Goal: Information Seeking & Learning: Find specific page/section

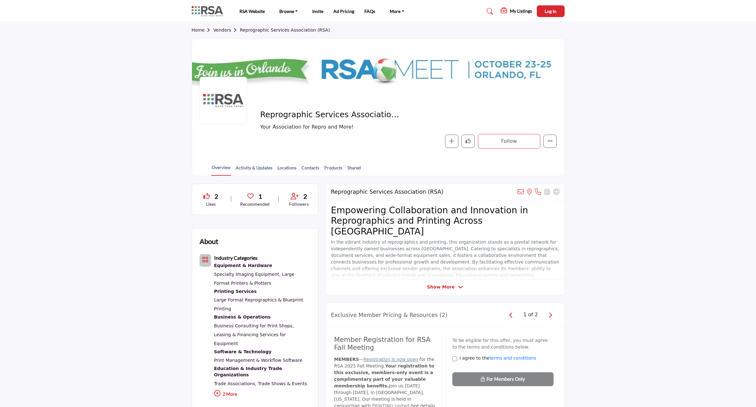
drag, startPoint x: 199, startPoint y: 14, endPoint x: 211, endPoint y: 12, distance: 11.5
click at [199, 14] on img at bounding box center [209, 11] width 34 height 10
click at [199, 32] on link "Home" at bounding box center [203, 30] width 22 height 5
click at [207, 11] on img at bounding box center [209, 11] width 34 height 10
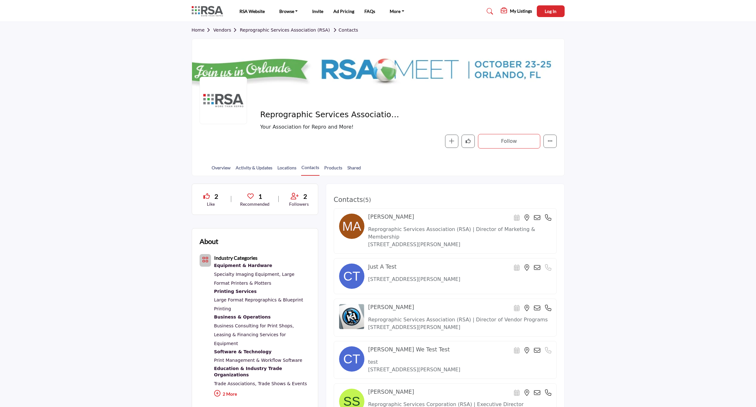
click at [223, 29] on link "Vendors" at bounding box center [226, 30] width 27 height 5
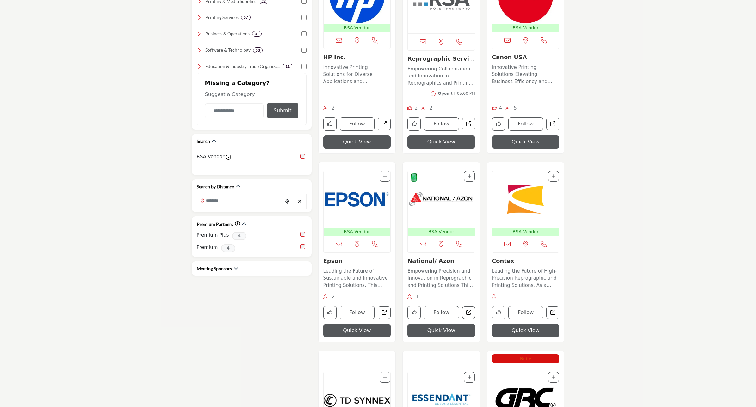
scroll to position [237, 0]
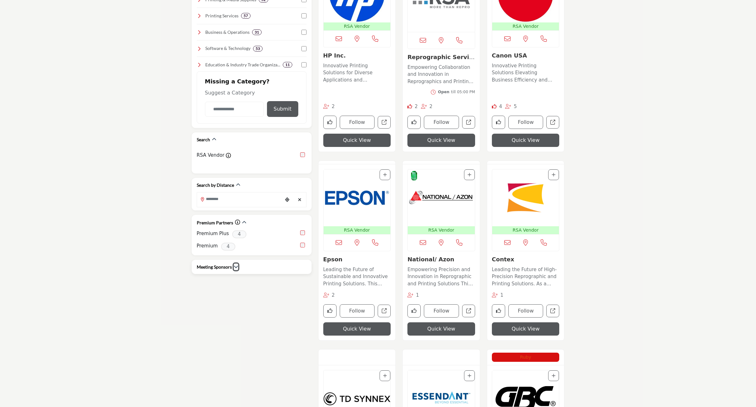
click at [234, 265] on icon "button" at bounding box center [236, 267] width 4 height 4
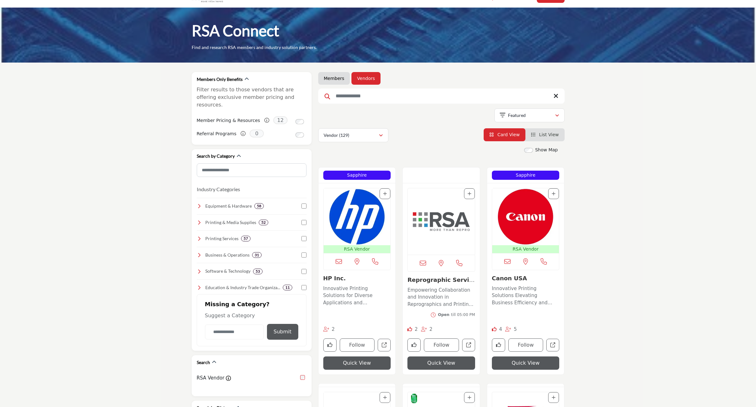
scroll to position [0, 0]
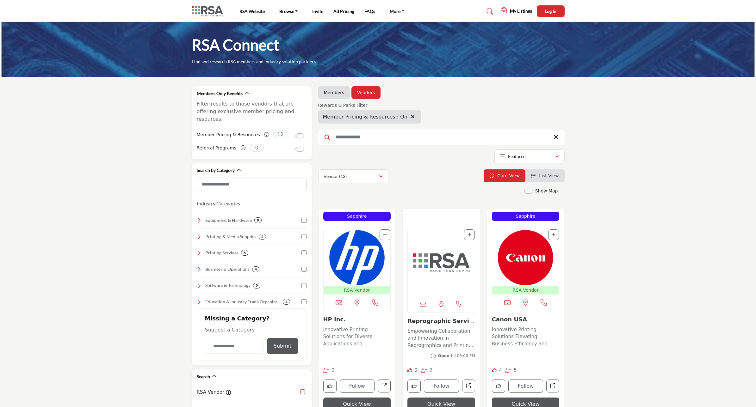
click at [411, 116] on icon "button" at bounding box center [413, 116] width 4 height 5
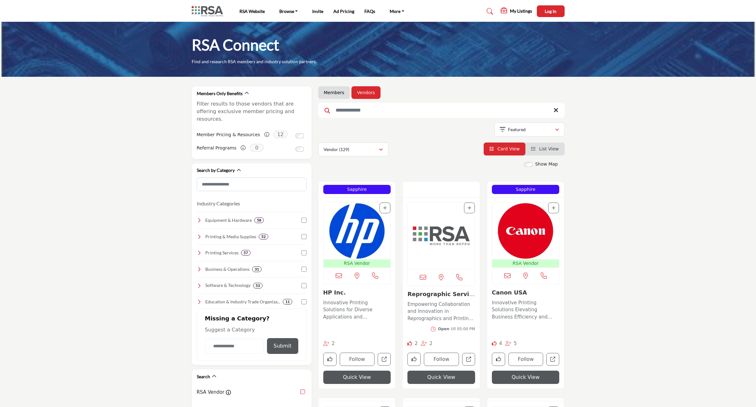
drag, startPoint x: 543, startPoint y: 149, endPoint x: 618, endPoint y: 148, distance: 75.2
click at [543, 149] on span "List View" at bounding box center [549, 148] width 20 height 5
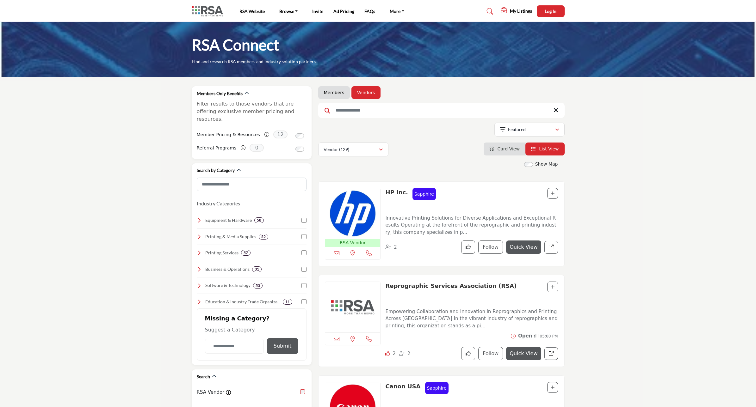
click at [506, 149] on span "Card View" at bounding box center [508, 148] width 22 height 5
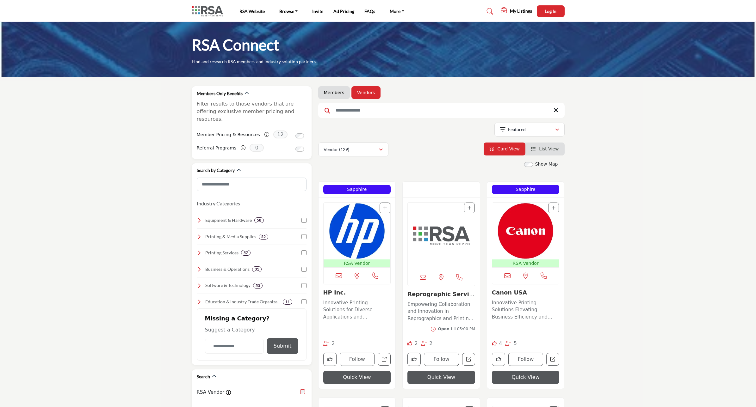
drag, startPoint x: 333, startPoint y: 95, endPoint x: 676, endPoint y: 213, distance: 362.2
click at [333, 95] on link "Members" at bounding box center [334, 92] width 21 height 6
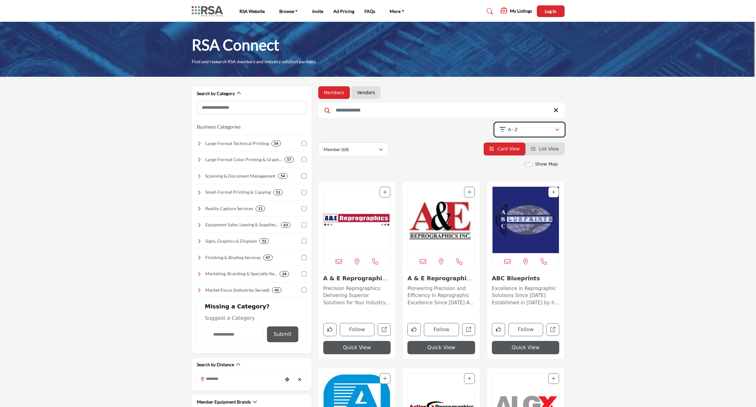
click at [553, 129] on div "A - Z" at bounding box center [527, 130] width 55 height 8
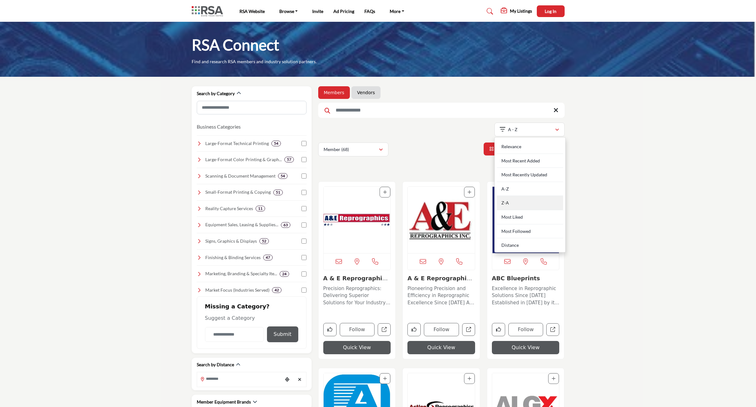
click at [503, 203] on div "Z-A" at bounding box center [530, 203] width 66 height 14
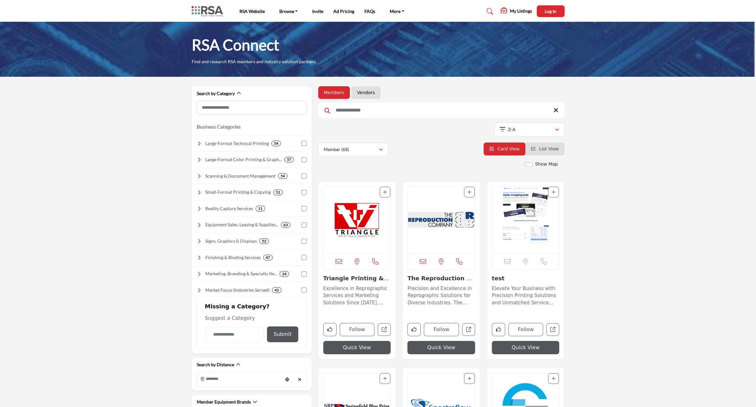
click at [554, 108] on icon at bounding box center [555, 110] width 5 height 6
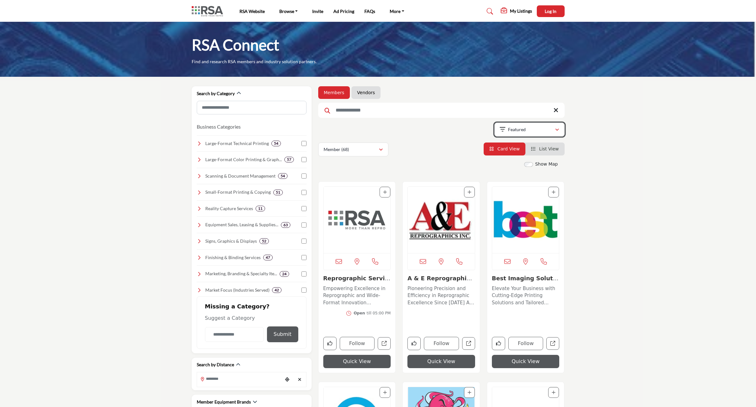
click at [557, 129] on icon "button" at bounding box center [557, 130] width 4 height 4
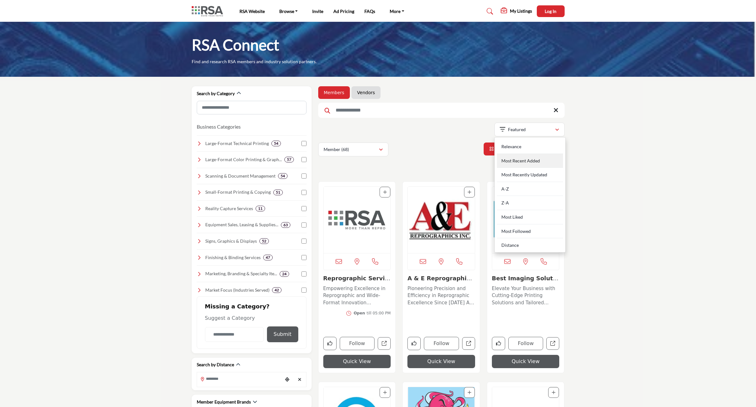
click at [545, 162] on div "Most Recent Added" at bounding box center [530, 161] width 66 height 14
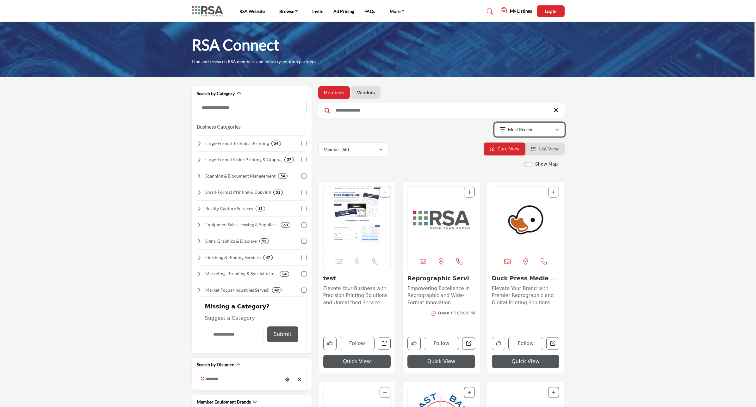
click at [556, 129] on icon "button" at bounding box center [557, 130] width 4 height 4
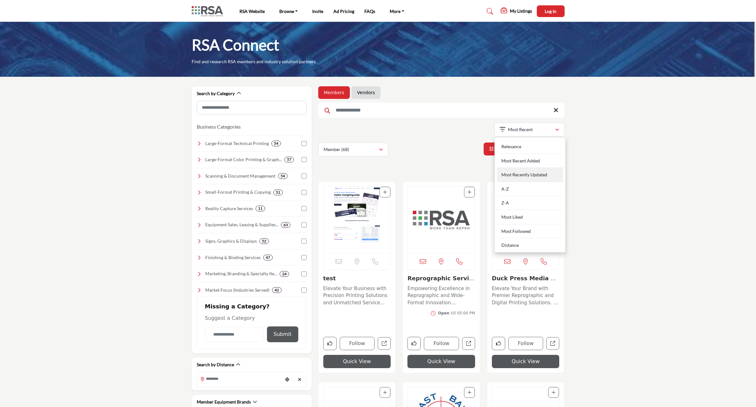
click at [523, 173] on Updated "Most Recently Updated" at bounding box center [530, 175] width 66 height 14
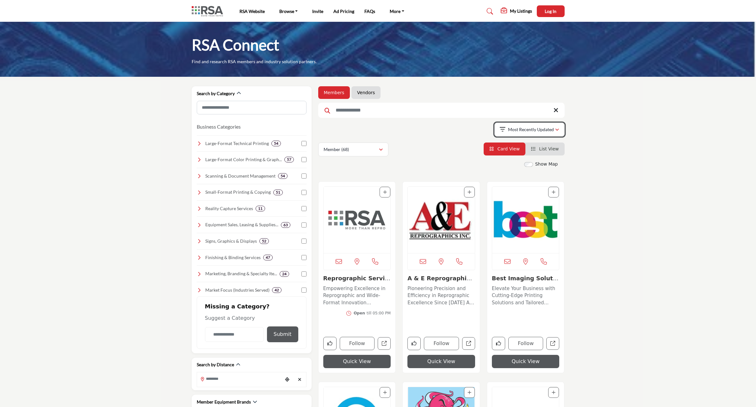
click at [546, 128] on p "Most Recently Updated" at bounding box center [531, 129] width 46 height 6
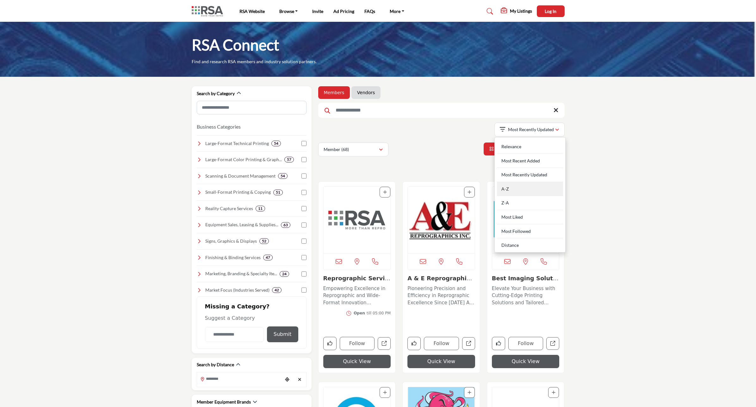
click at [508, 187] on div "A-Z" at bounding box center [530, 189] width 66 height 14
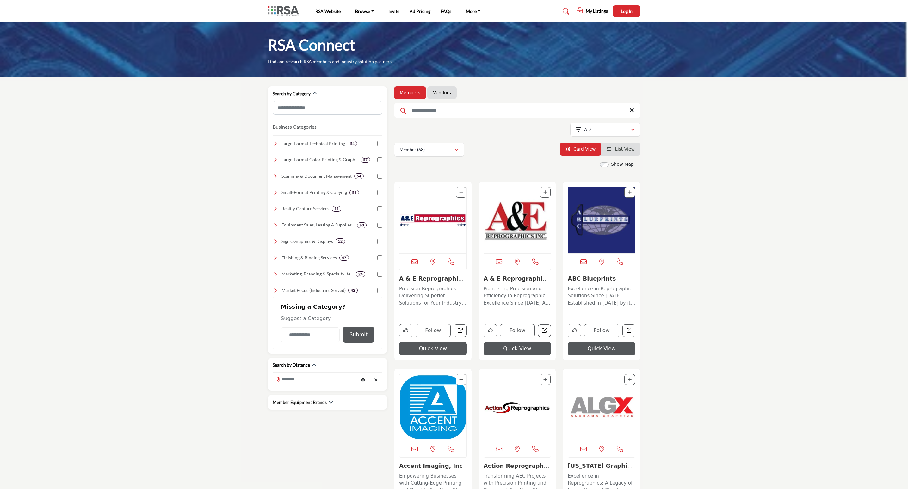
scroll to position [237, 0]
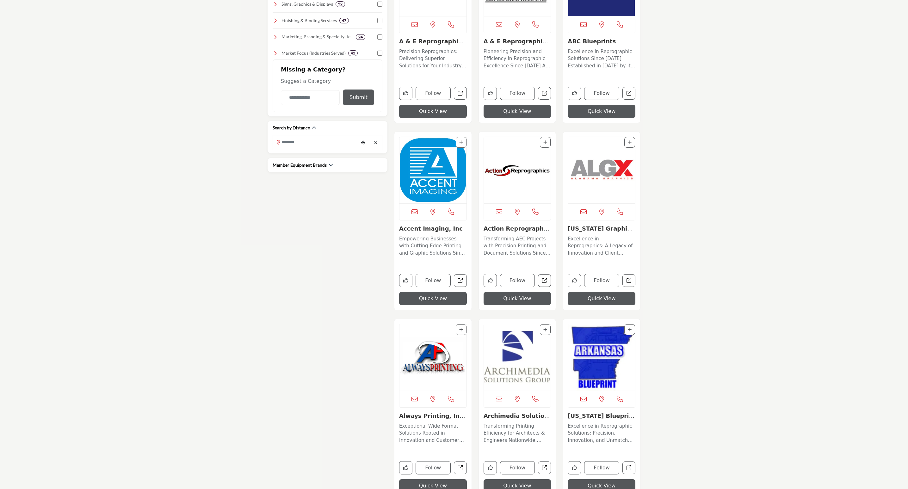
click at [428, 171] on img "Open Listing in new tab" at bounding box center [432, 170] width 67 height 66
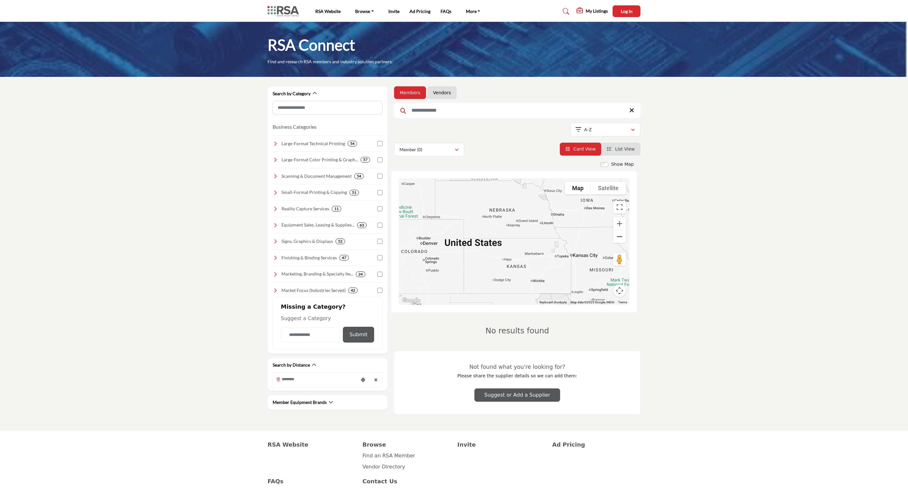
click at [618, 236] on button "Zoom out" at bounding box center [619, 236] width 13 height 13
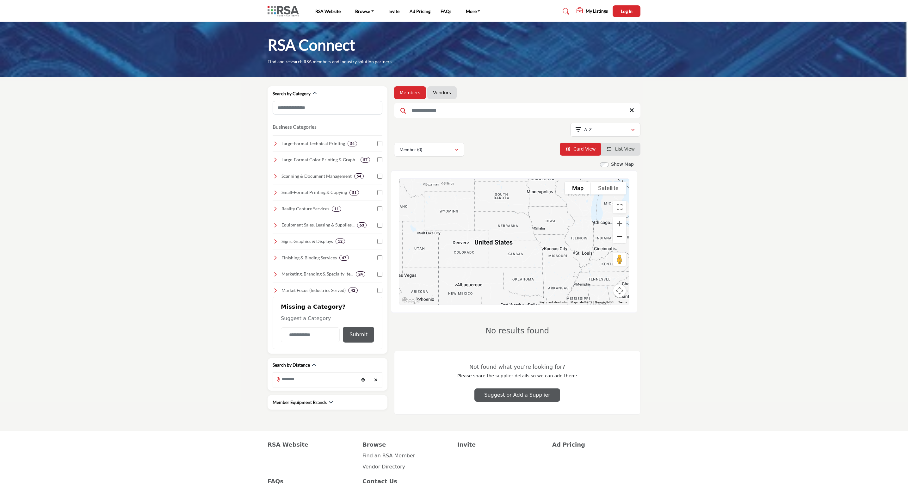
click at [618, 236] on button "Zoom out" at bounding box center [619, 236] width 13 height 13
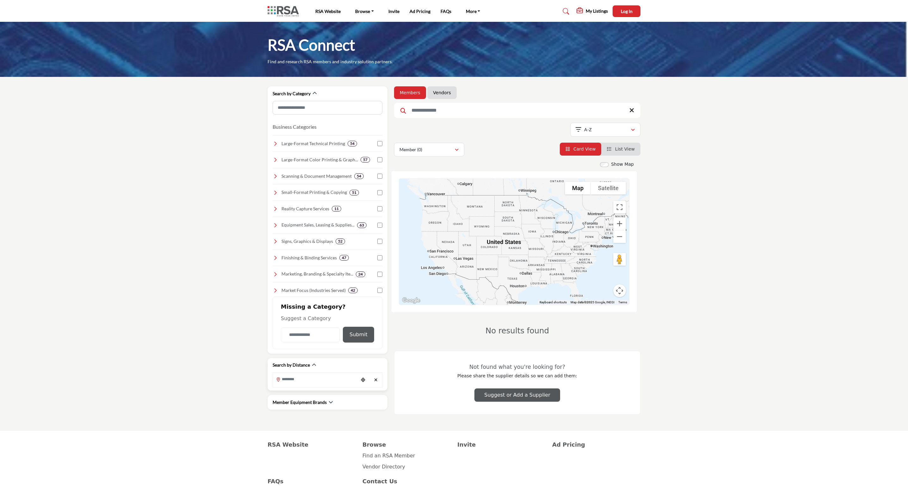
click at [301, 384] on input "Search Location" at bounding box center [315, 379] width 85 height 12
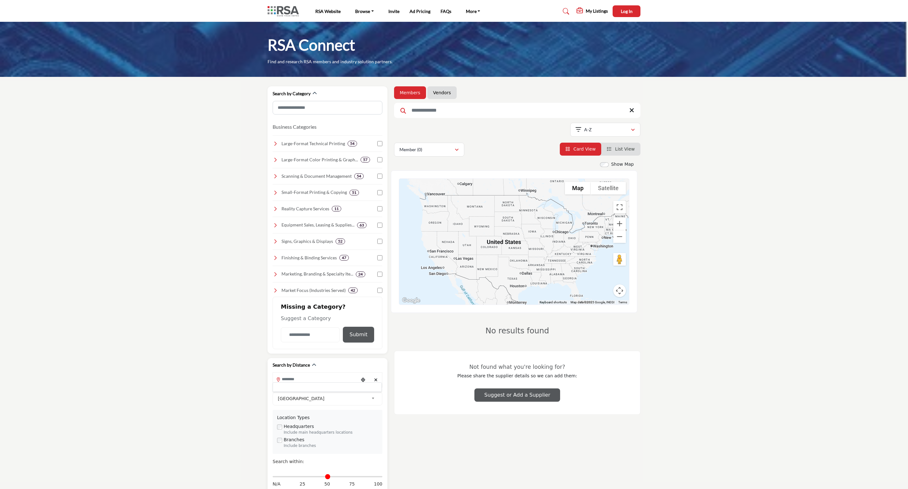
click at [297, 386] on div at bounding box center [327, 386] width 109 height 9
click at [303, 383] on input "Search Location" at bounding box center [315, 379] width 85 height 12
click at [308, 419] on li "[GEOGRAPHIC_DATA], [GEOGRAPHIC_DATA], [GEOGRAPHIC_DATA] (City and [GEOGRAPHIC_D…" at bounding box center [327, 429] width 104 height 32
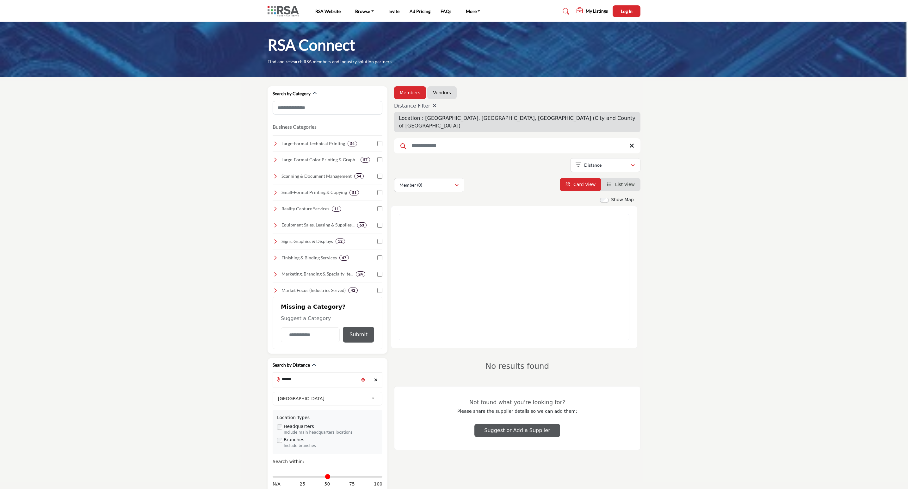
type input "**********"
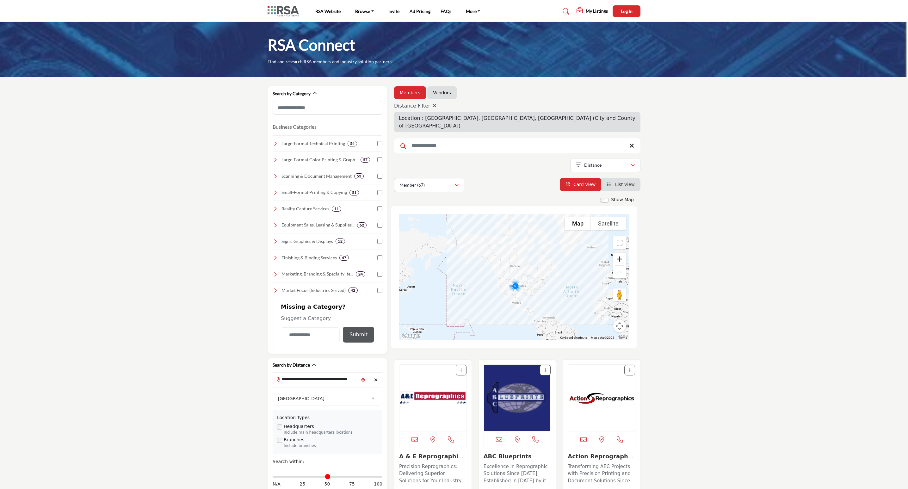
click at [620, 254] on button "Zoom in" at bounding box center [619, 259] width 13 height 13
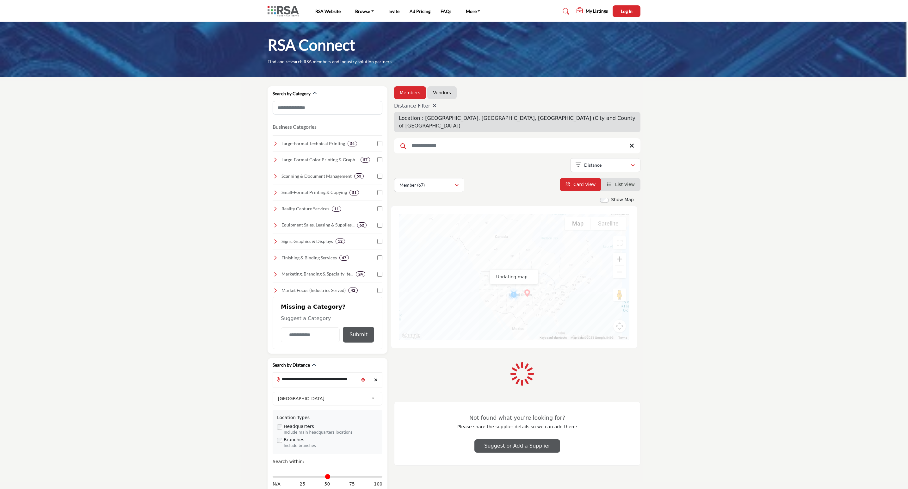
click at [620, 254] on button "Zoom in" at bounding box center [619, 259] width 13 height 13
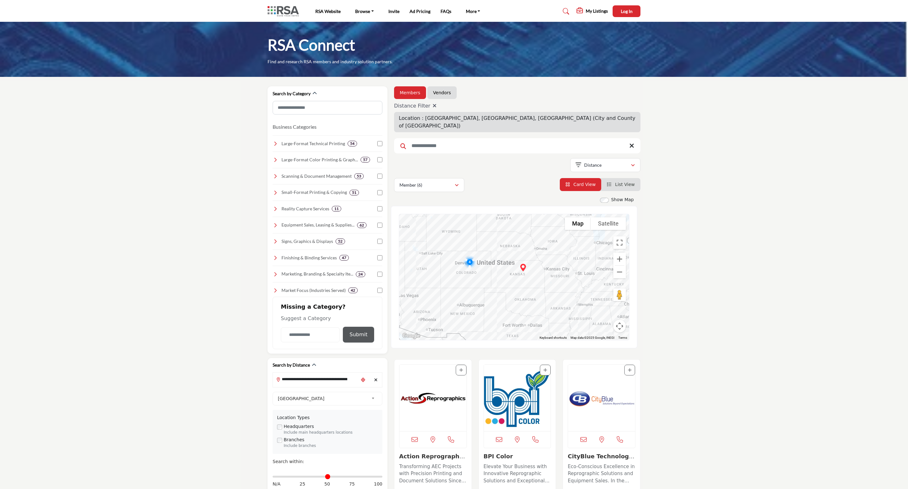
drag, startPoint x: 521, startPoint y: 291, endPoint x: 476, endPoint y: 205, distance: 97.4
click at [476, 206] on div "To navigate the map with touch gestures double-tap and hold your finger on the …" at bounding box center [514, 277] width 246 height 142
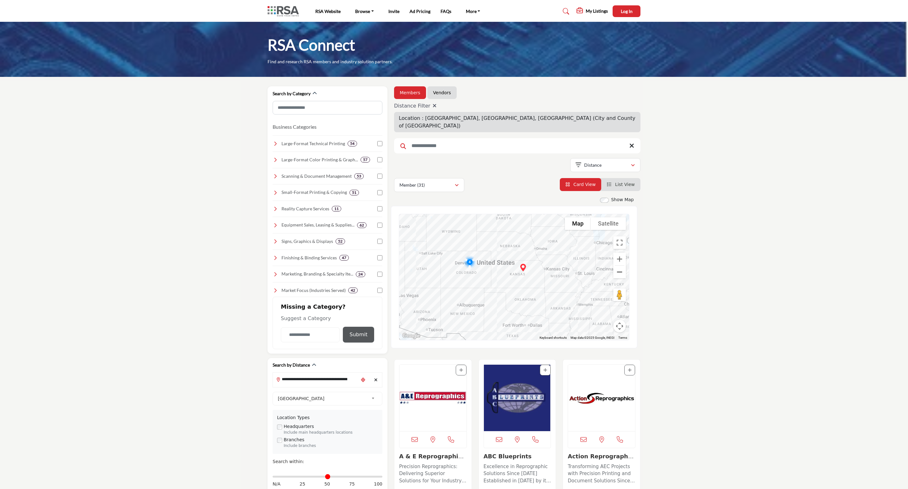
click at [619, 267] on button "Zoom out" at bounding box center [619, 272] width 13 height 13
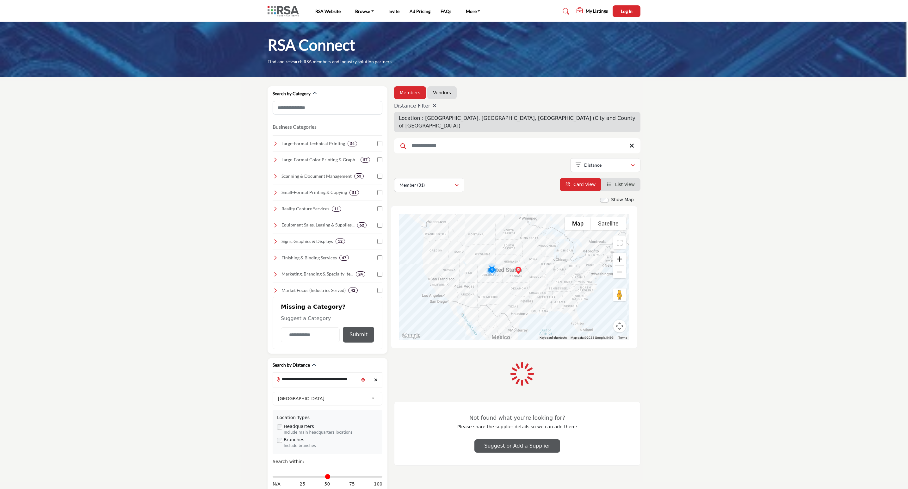
click at [620, 253] on button "Zoom in" at bounding box center [619, 259] width 13 height 13
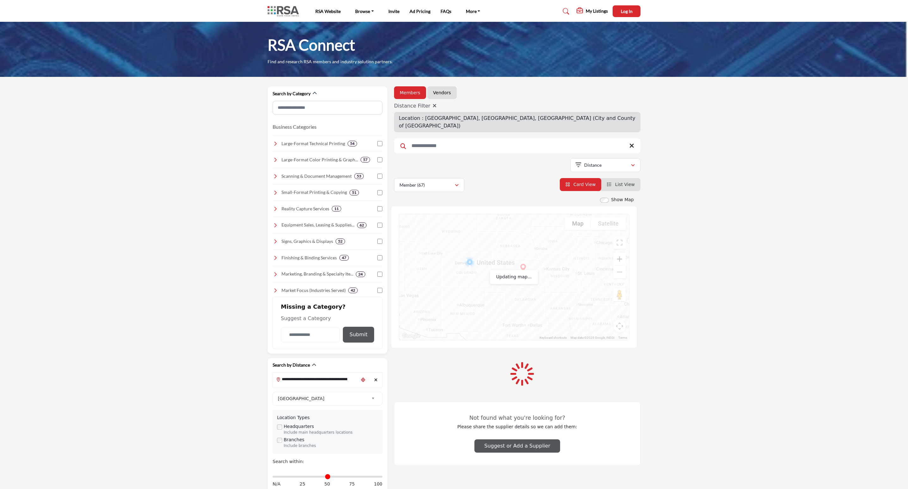
click at [620, 253] on button "Zoom in" at bounding box center [619, 259] width 13 height 13
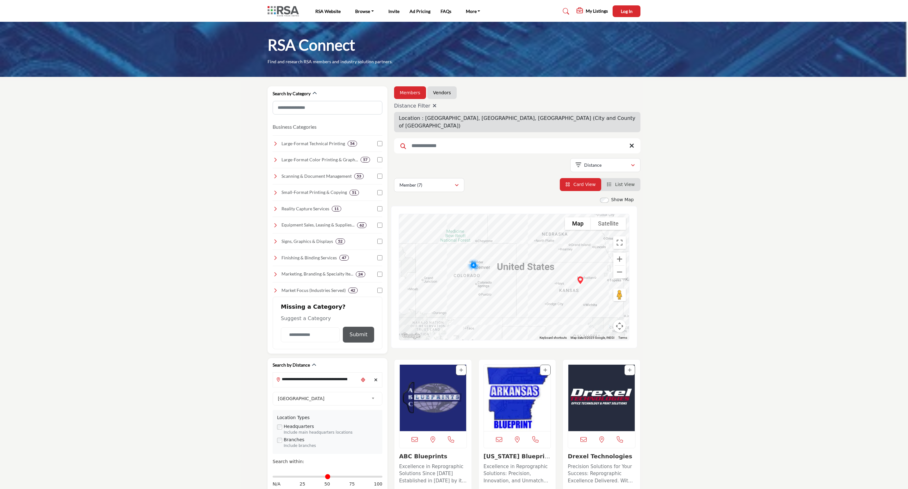
drag, startPoint x: 516, startPoint y: 275, endPoint x: 565, endPoint y: 296, distance: 53.1
click at [565, 296] on div at bounding box center [514, 277] width 230 height 126
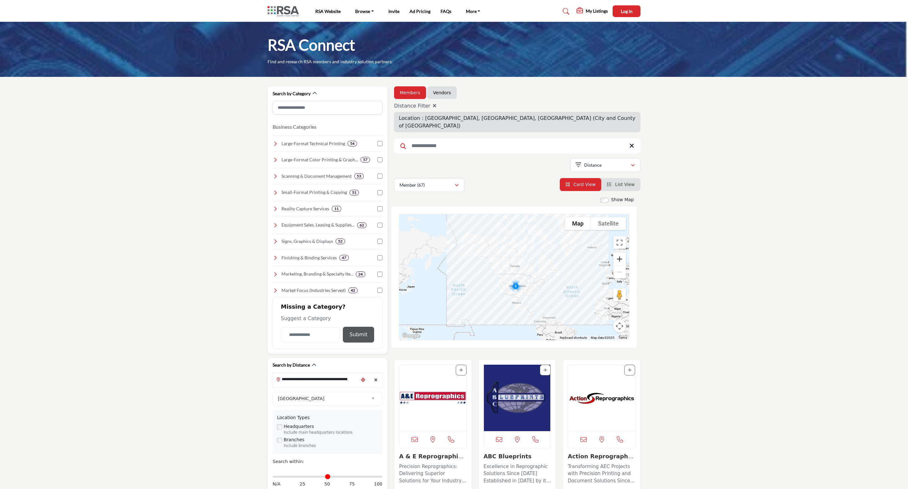
click at [617, 253] on button "Zoom in" at bounding box center [619, 259] width 13 height 13
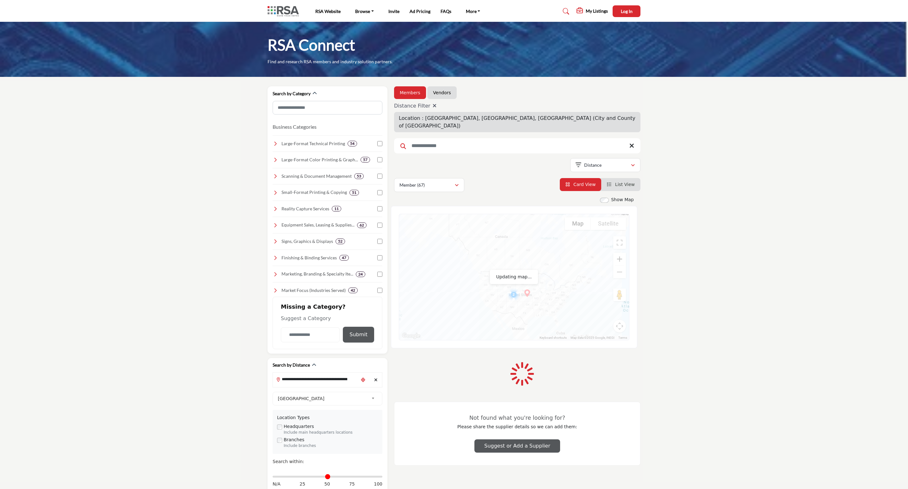
click at [617, 253] on button "Zoom in" at bounding box center [619, 259] width 13 height 13
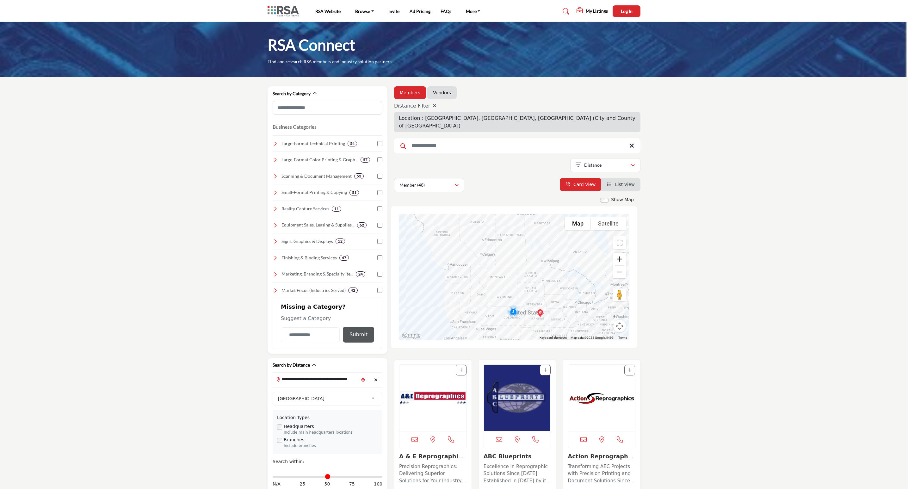
click at [617, 253] on button "Zoom in" at bounding box center [619, 259] width 13 height 13
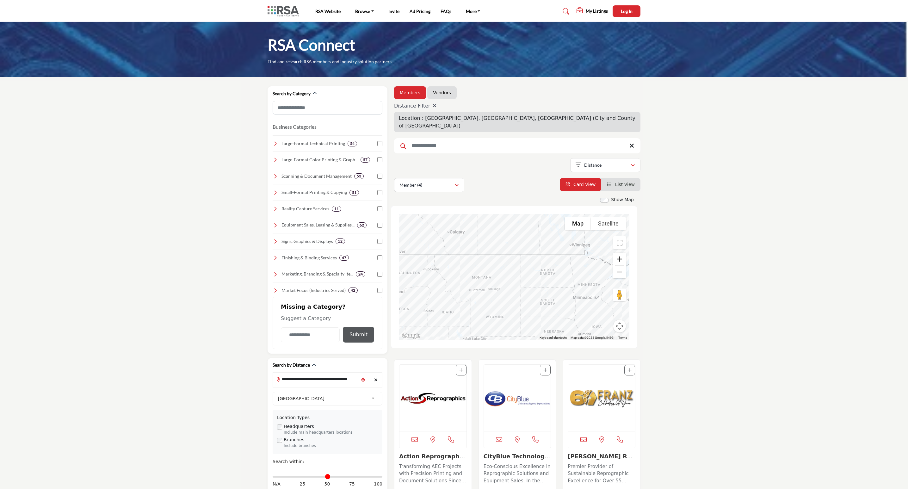
click at [617, 253] on button "Zoom in" at bounding box center [619, 259] width 13 height 13
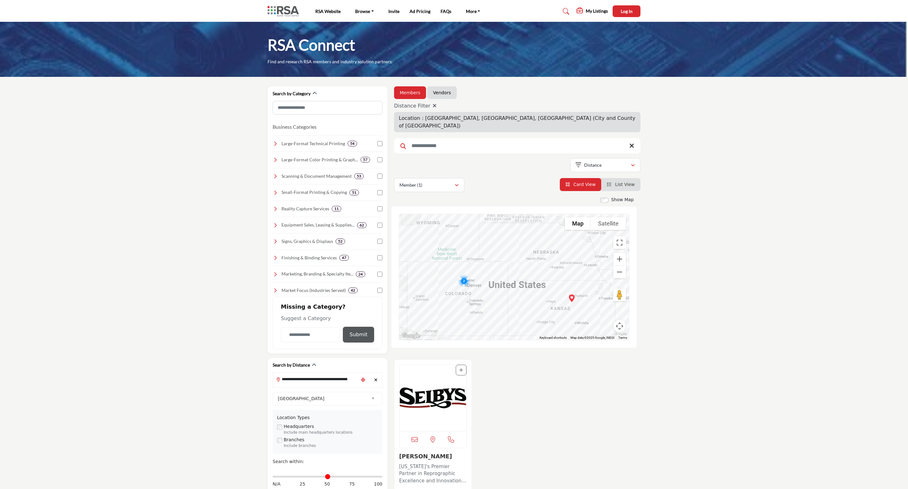
drag, startPoint x: 540, startPoint y: 295, endPoint x: 491, endPoint y: 160, distance: 143.4
click at [491, 160] on div "Members Vendors Distance Filter Location : [GEOGRAPHIC_DATA], [GEOGRAPHIC_DATA]…" at bounding box center [517, 353] width 253 height 535
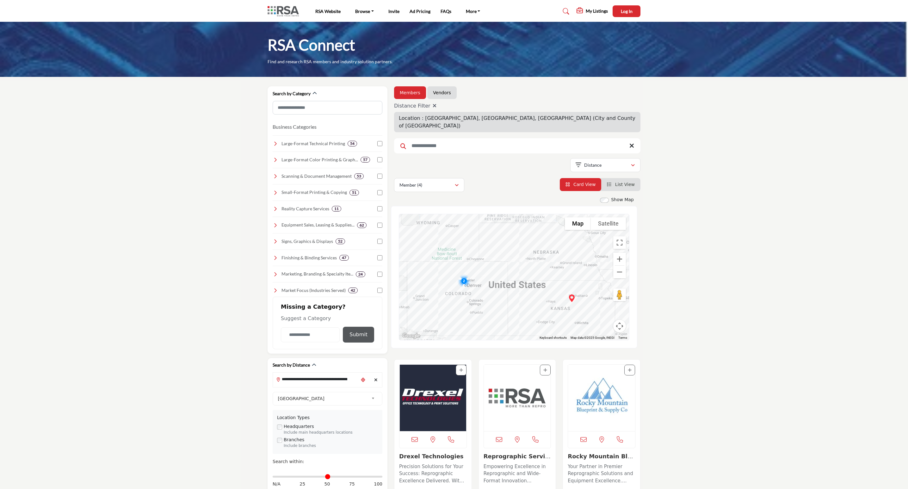
click at [551, 315] on div at bounding box center [514, 277] width 230 height 126
drag, startPoint x: 576, startPoint y: 305, endPoint x: 576, endPoint y: 294, distance: 11.1
click at [576, 294] on div "Salina Blueprint & Micrographic Systems - (HQ) [STREET_ADDRESS] View Details" at bounding box center [514, 277] width 230 height 126
click at [504, 248] on div "Salina Blueprint & Micrographic Systems - (HQ) [STREET_ADDRESS] View Details" at bounding box center [514, 277] width 230 height 126
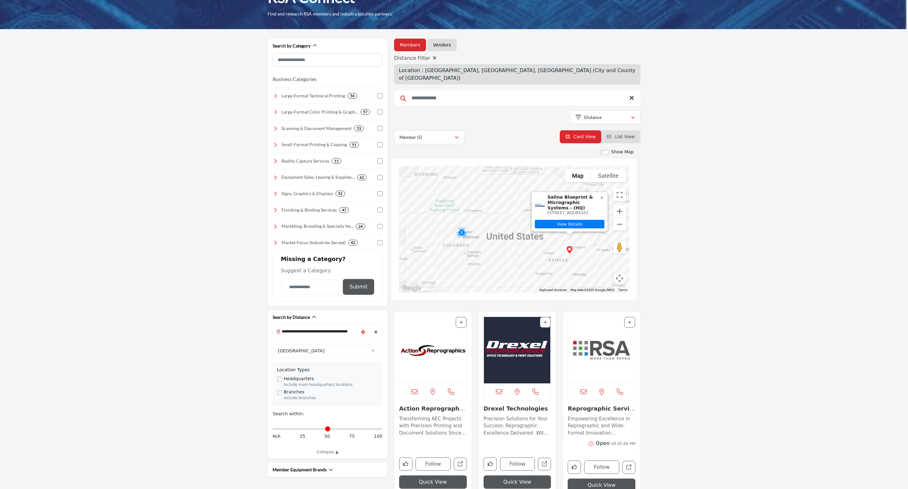
scroll to position [47, 0]
click at [620, 131] on li "List View" at bounding box center [620, 137] width 39 height 13
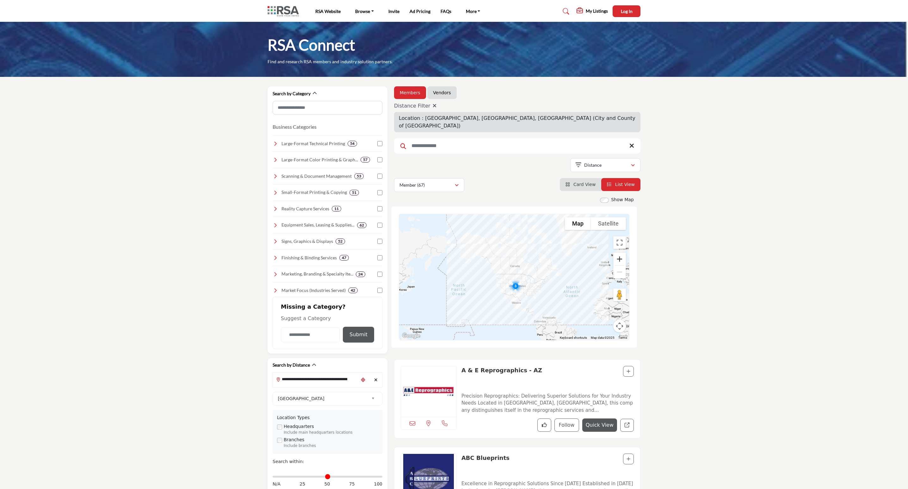
click at [618, 253] on button "Zoom in" at bounding box center [619, 259] width 13 height 13
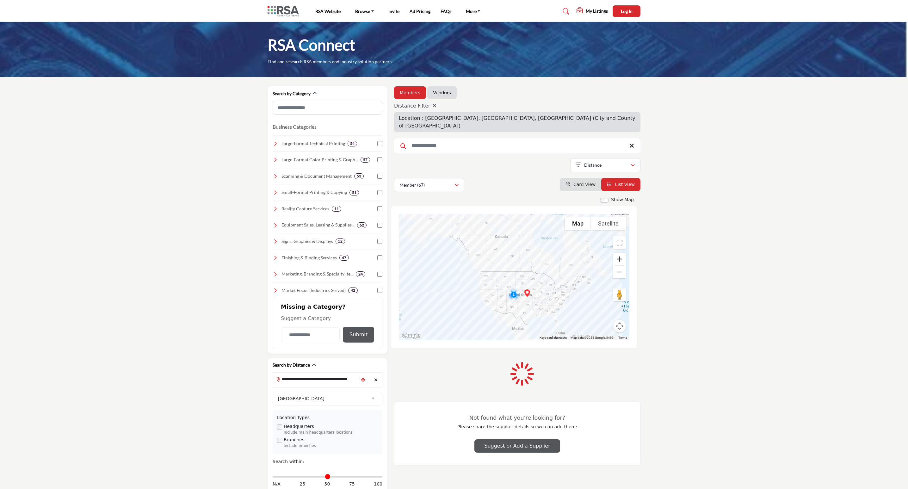
click at [618, 253] on button "Zoom in" at bounding box center [619, 259] width 13 height 13
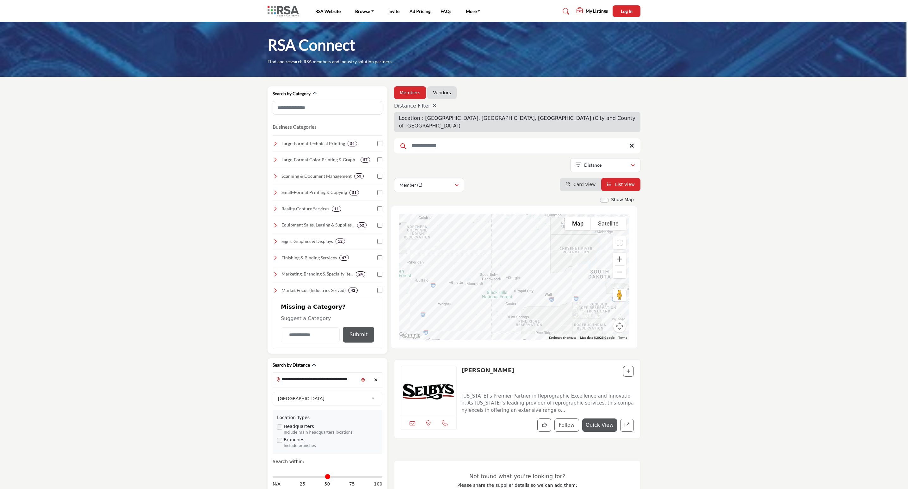
drag, startPoint x: 512, startPoint y: 314, endPoint x: 462, endPoint y: 213, distance: 112.0
click at [462, 214] on div at bounding box center [514, 277] width 230 height 126
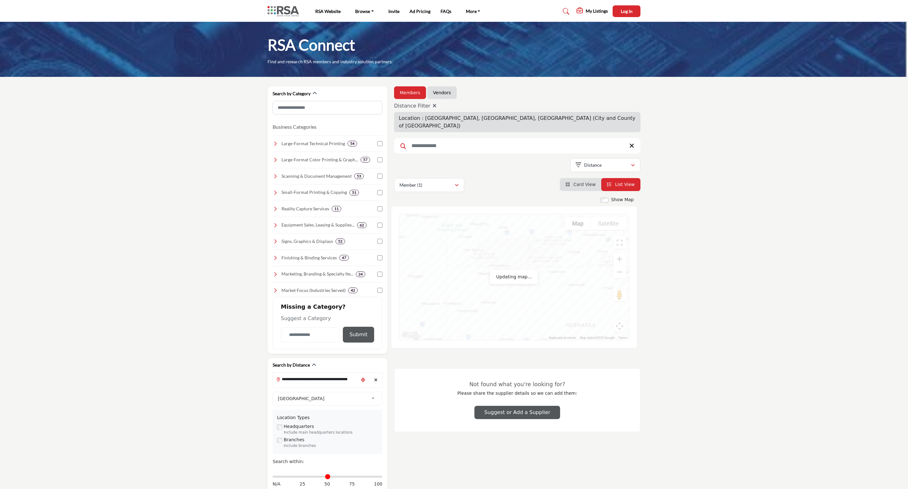
drag, startPoint x: 521, startPoint y: 310, endPoint x: 473, endPoint y: 236, distance: 88.1
click at [473, 236] on div at bounding box center [514, 277] width 230 height 126
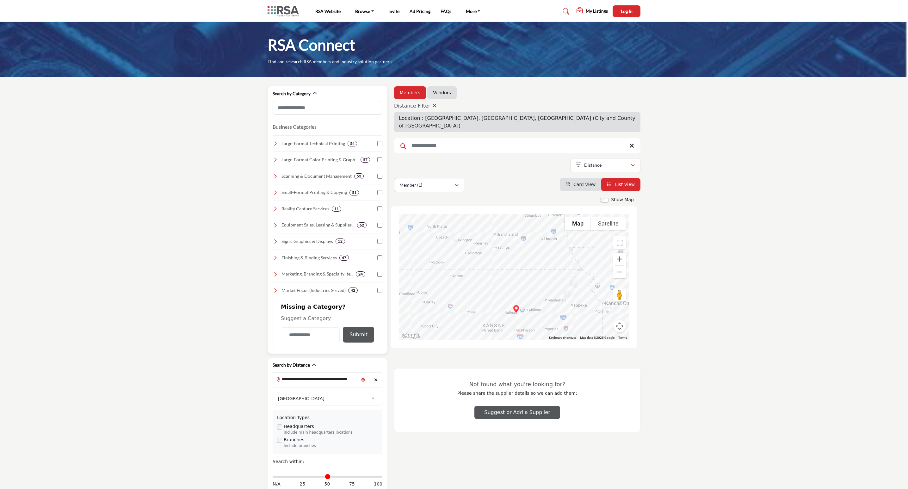
click at [379, 191] on div "Search by Category Business Categories Clear 54 40 48 54 57 53 36 53 50 "" at bounding box center [453, 307] width 379 height 443
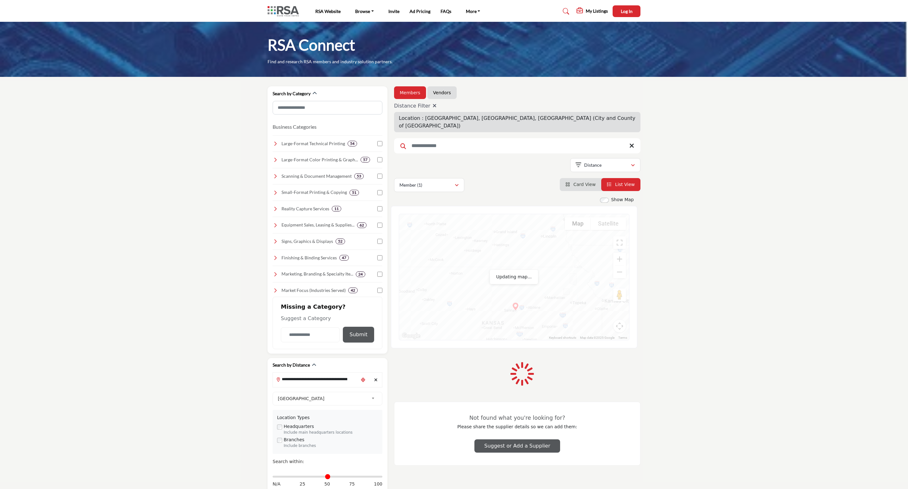
drag, startPoint x: 454, startPoint y: 281, endPoint x: 571, endPoint y: 299, distance: 119.0
click at [572, 300] on div at bounding box center [514, 277] width 230 height 126
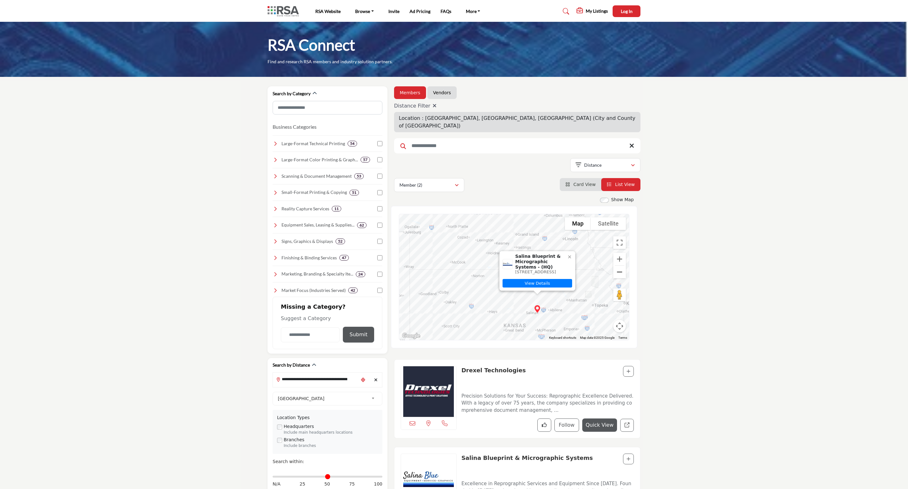
click at [618, 267] on button "Zoom out" at bounding box center [619, 272] width 13 height 13
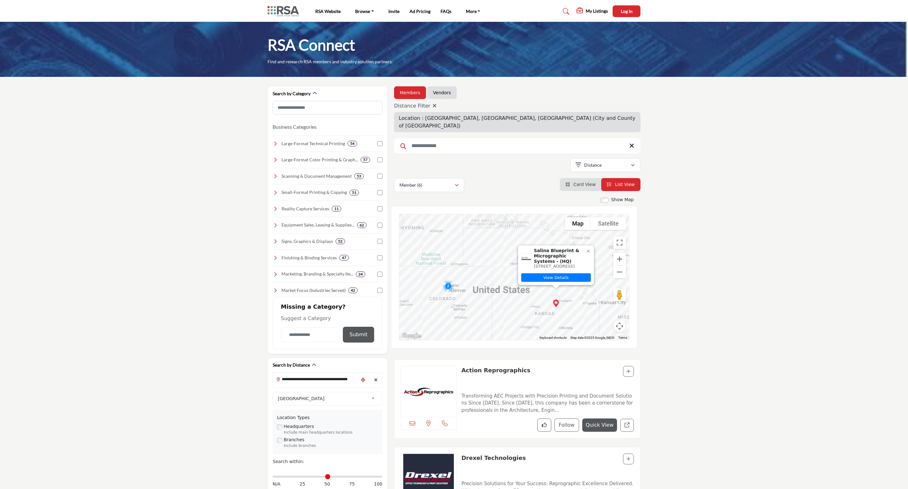
drag, startPoint x: 543, startPoint y: 301, endPoint x: 574, endPoint y: 314, distance: 33.7
click at [574, 314] on div "Salina Blueprint & Micrographic Systems - (HQ) [STREET_ADDRESS] View Details" at bounding box center [514, 277] width 230 height 126
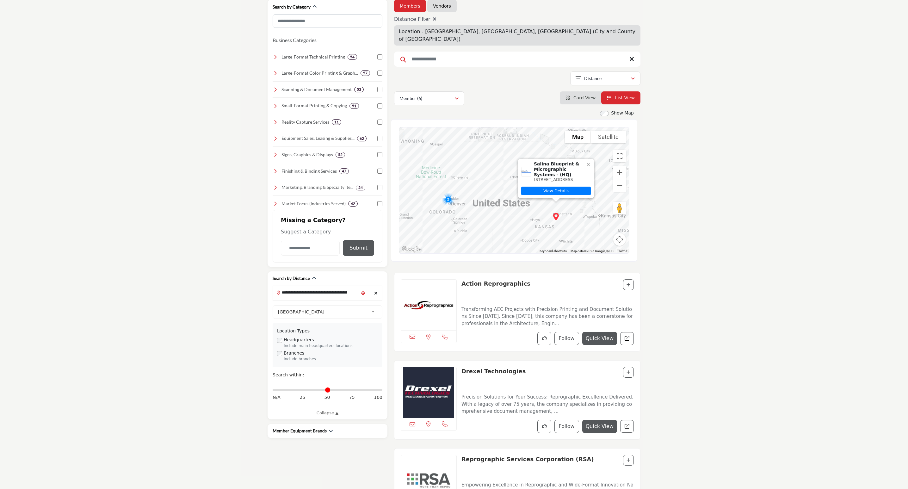
scroll to position [95, 0]
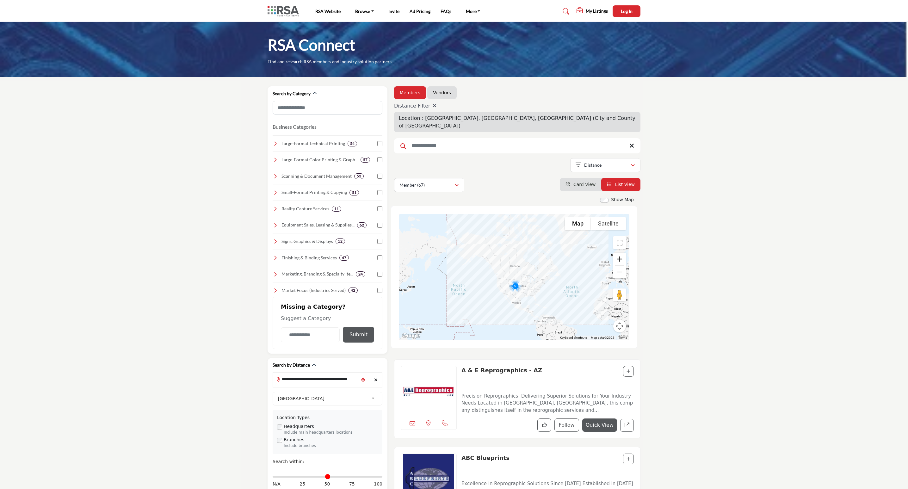
click at [618, 254] on button "Zoom in" at bounding box center [619, 259] width 13 height 13
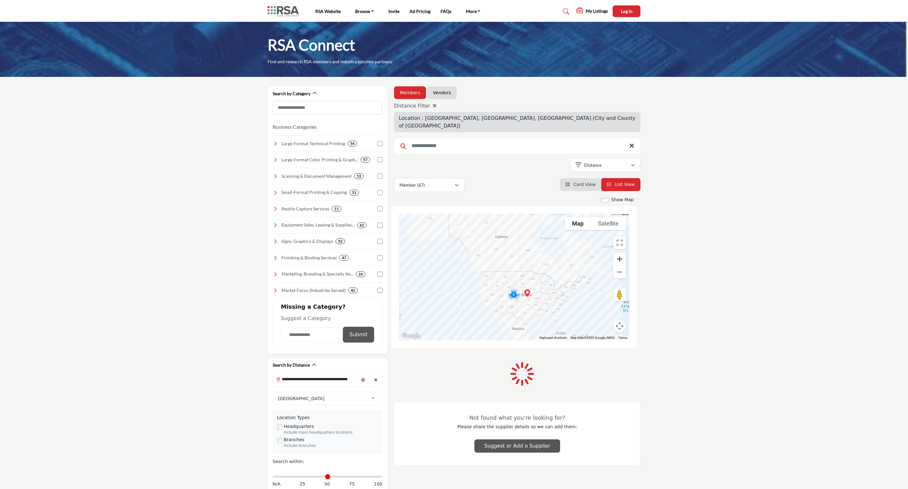
click at [618, 254] on button "Zoom in" at bounding box center [619, 259] width 13 height 13
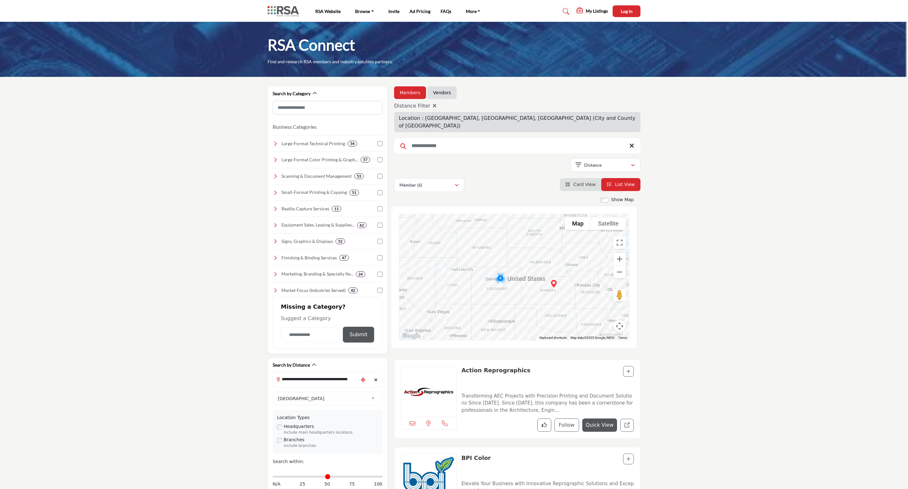
drag, startPoint x: 543, startPoint y: 299, endPoint x: 529, endPoint y: 229, distance: 71.5
click at [529, 229] on div at bounding box center [514, 277] width 230 height 126
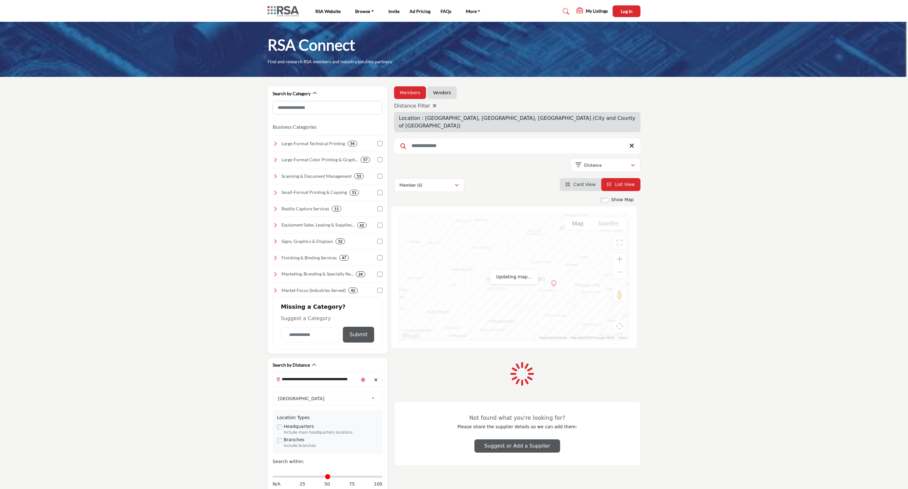
click at [617, 253] on button "Zoom in" at bounding box center [619, 259] width 13 height 13
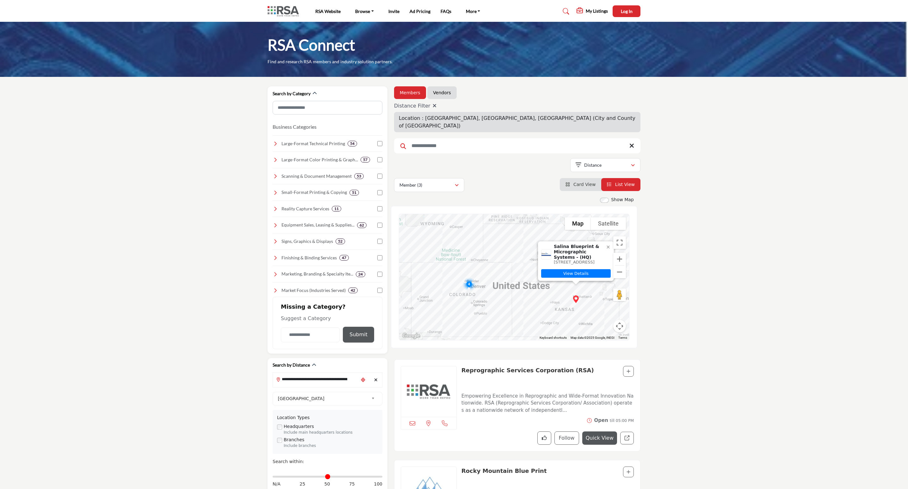
drag, startPoint x: 536, startPoint y: 309, endPoint x: 539, endPoint y: 309, distance: 3.2
click at [539, 309] on div "Salina Blueprint & Micrographic Systems - (HQ) [STREET_ADDRESS] View Details" at bounding box center [514, 277] width 230 height 126
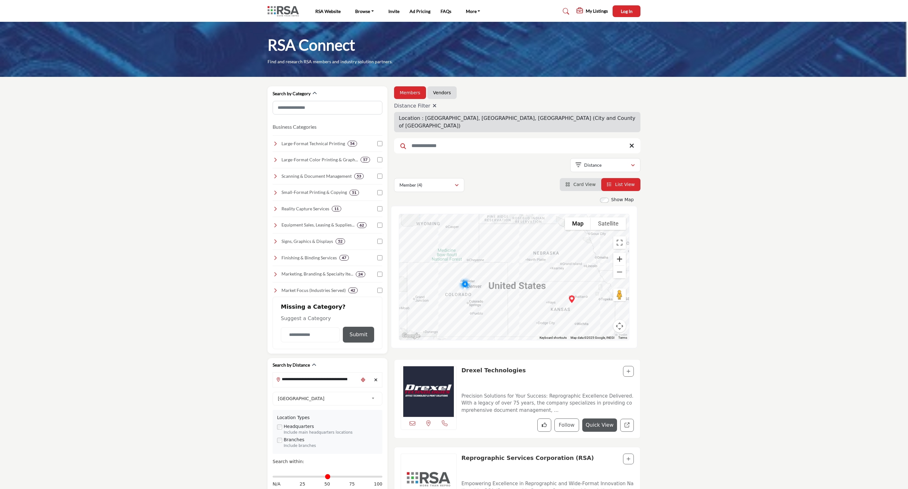
click at [620, 253] on button "Zoom in" at bounding box center [619, 259] width 13 height 13
drag, startPoint x: 534, startPoint y: 301, endPoint x: 528, endPoint y: 278, distance: 23.5
click at [528, 278] on div at bounding box center [514, 277] width 230 height 126
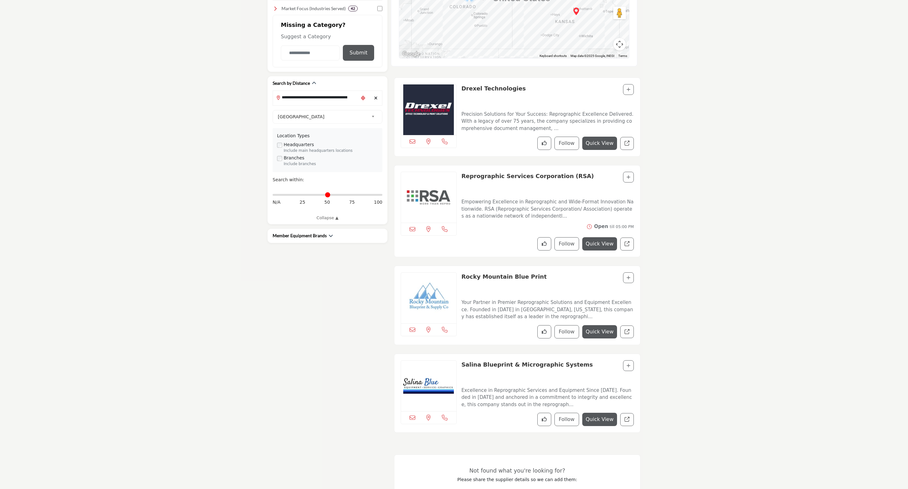
scroll to position [95, 0]
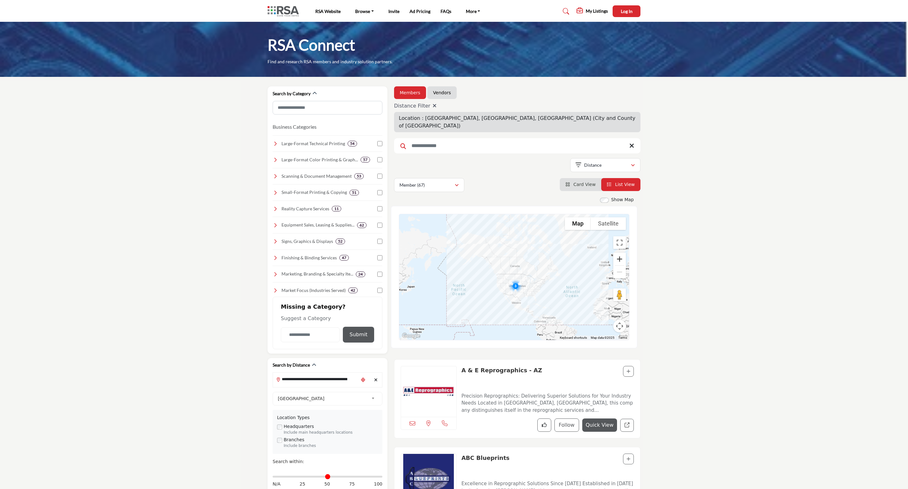
click at [620, 253] on button "Zoom in" at bounding box center [619, 259] width 13 height 13
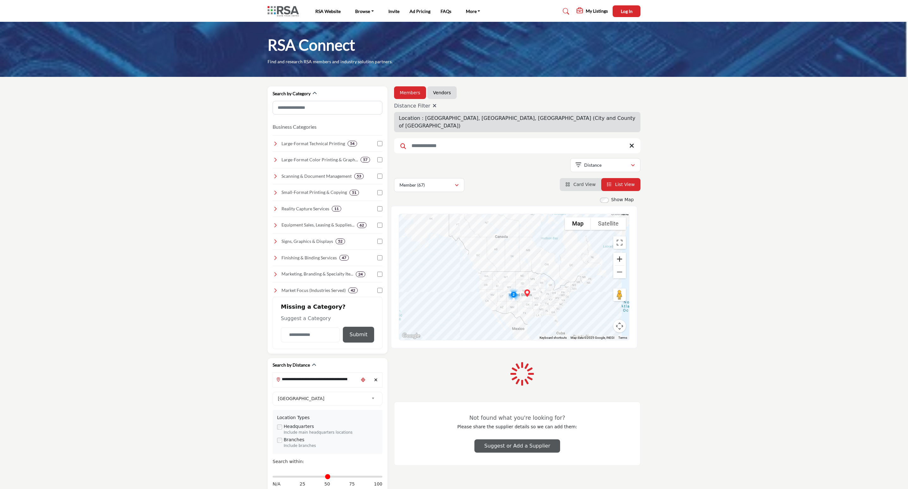
click at [620, 253] on button "Zoom in" at bounding box center [619, 259] width 13 height 13
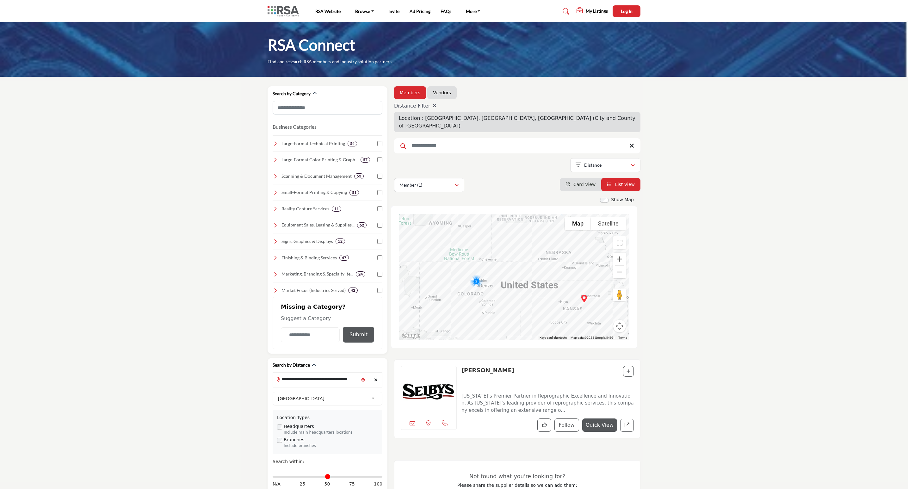
drag, startPoint x: 519, startPoint y: 312, endPoint x: 483, endPoint y: 177, distance: 139.4
click at [483, 177] on div "Members Vendors Distance Filter Location : [GEOGRAPHIC_DATA], [GEOGRAPHIC_DATA]…" at bounding box center [517, 308] width 253 height 444
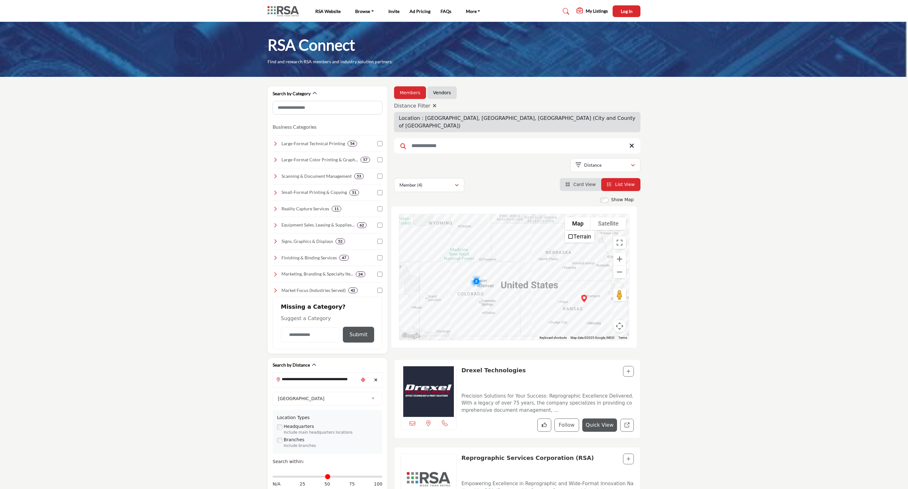
drag, startPoint x: 579, startPoint y: 174, endPoint x: 698, endPoint y: 182, distance: 119.8
click at [579, 182] on span "Card View" at bounding box center [584, 184] width 22 height 5
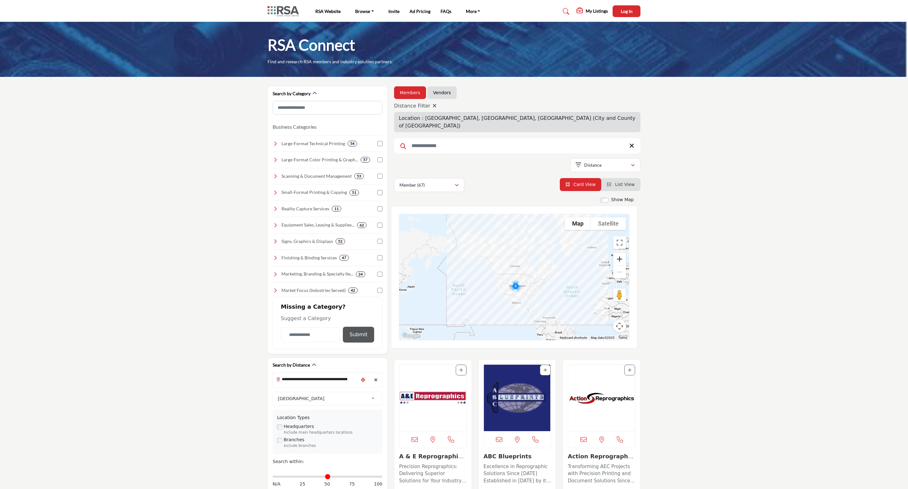
click at [618, 253] on button "Zoom in" at bounding box center [619, 259] width 13 height 13
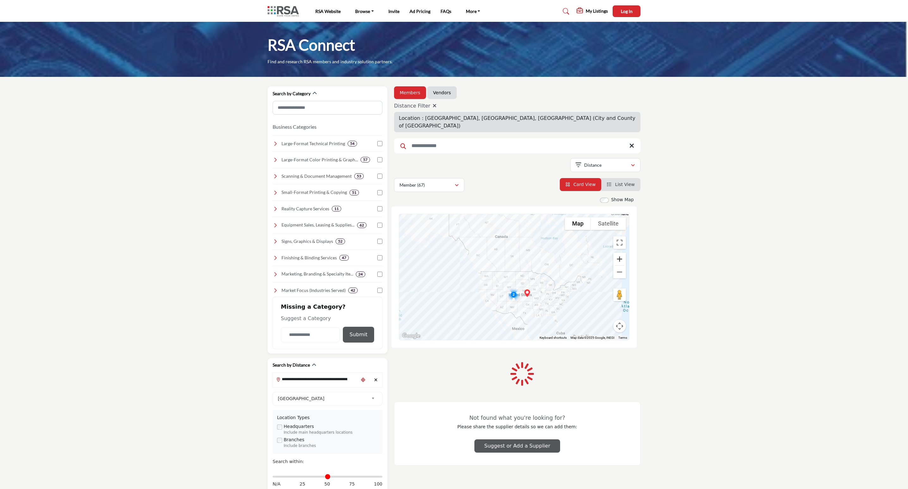
click at [618, 253] on button "Zoom in" at bounding box center [619, 259] width 13 height 13
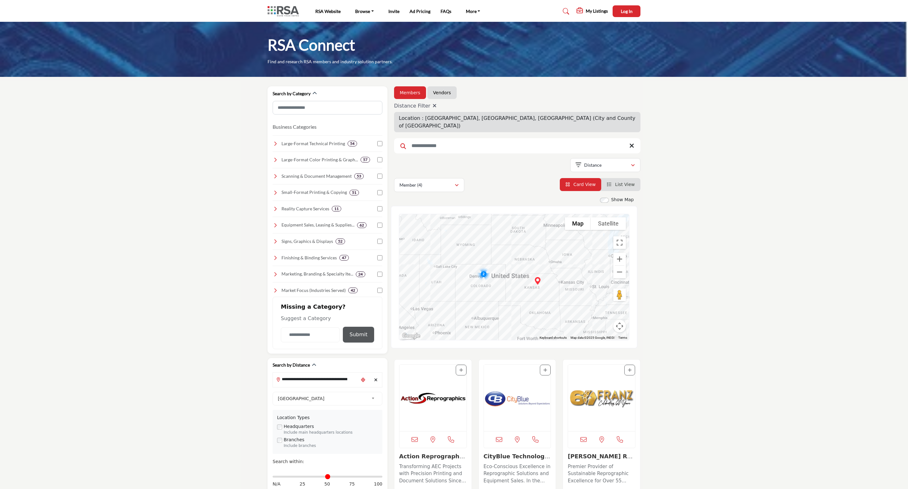
drag, startPoint x: 553, startPoint y: 311, endPoint x: 523, endPoint y: 237, distance: 79.8
click at [523, 237] on div at bounding box center [514, 277] width 230 height 126
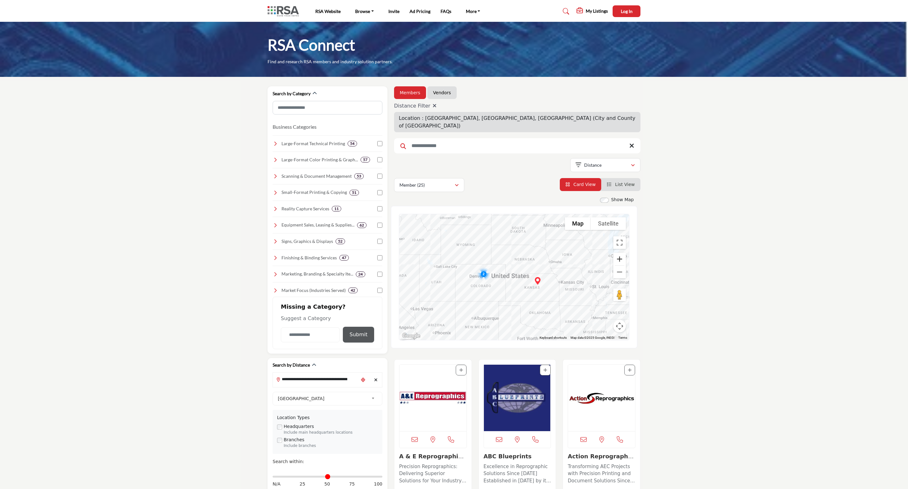
click at [617, 253] on button "Zoom in" at bounding box center [619, 259] width 13 height 13
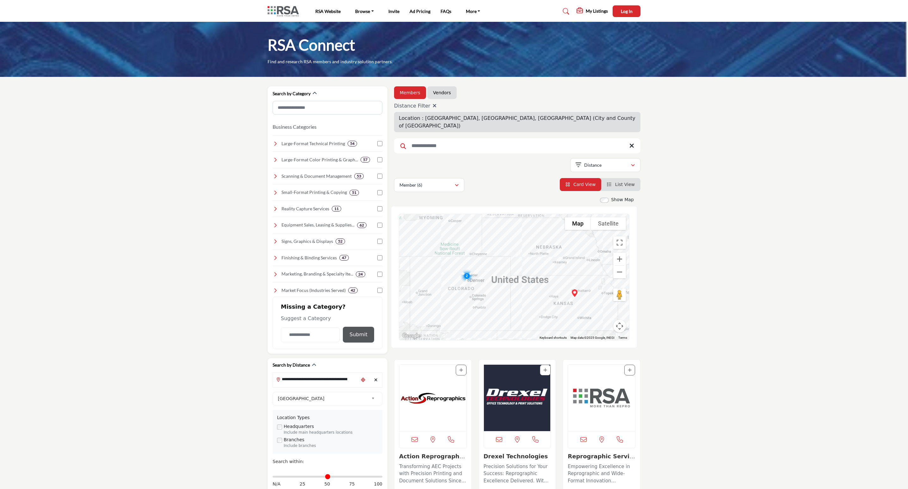
drag, startPoint x: 509, startPoint y: 279, endPoint x: 523, endPoint y: 284, distance: 14.8
click at [523, 284] on div at bounding box center [514, 277] width 230 height 126
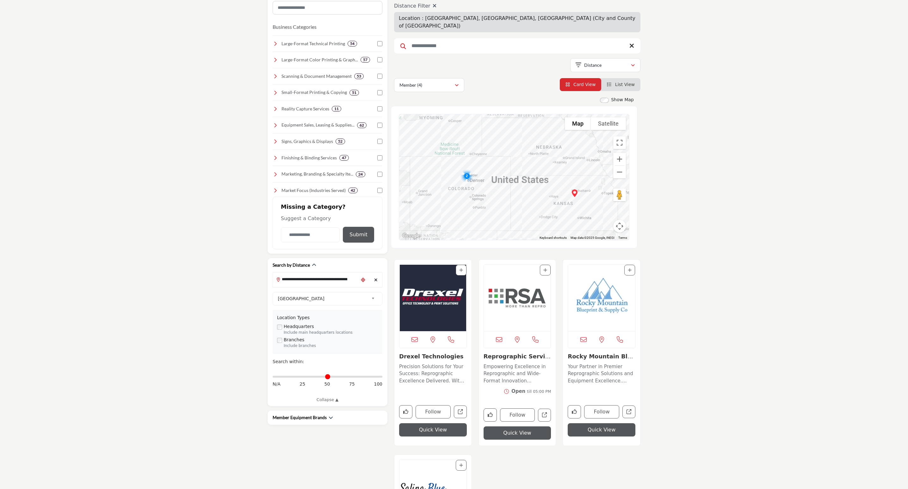
scroll to position [95, 0]
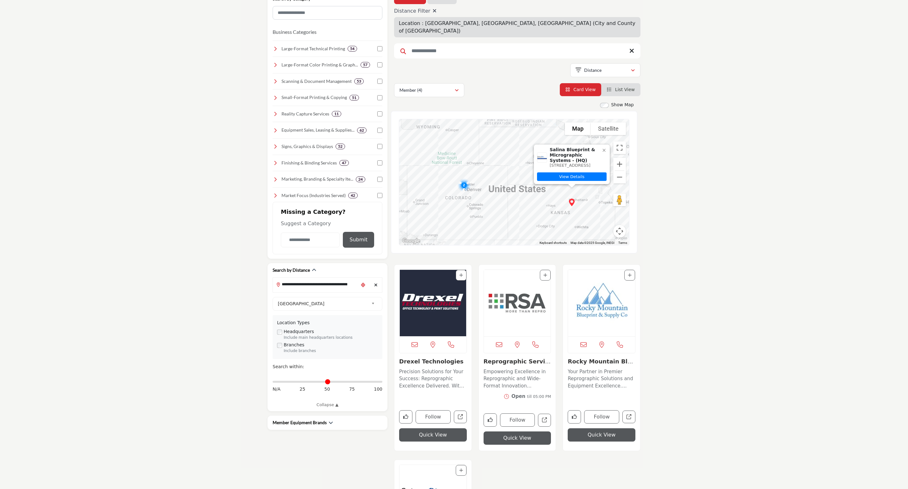
click at [462, 178] on img "Cluster of 2 locations (2 HQ, 0 Branches)\aClick to view companies" at bounding box center [464, 185] width 18 height 18
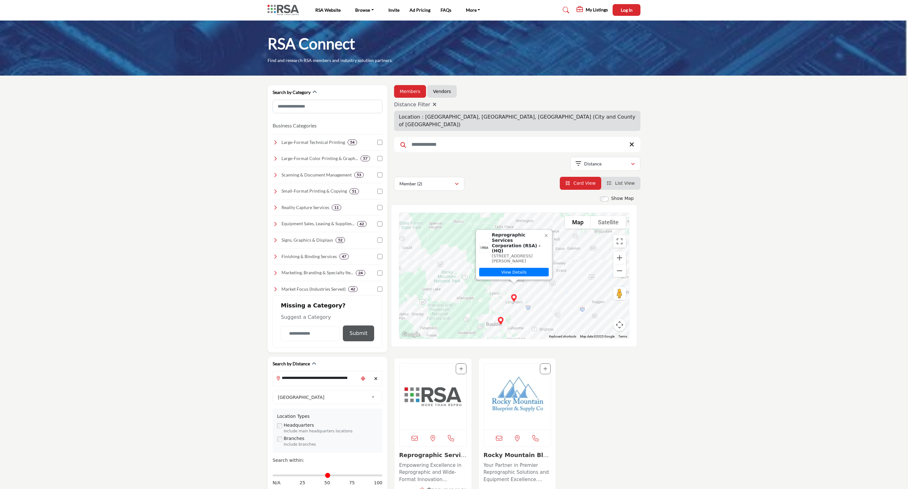
scroll to position [0, 0]
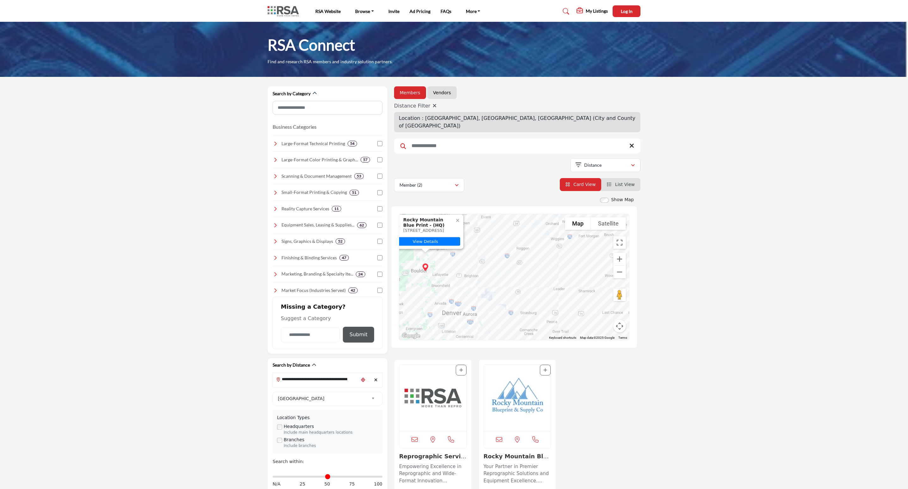
drag, startPoint x: 540, startPoint y: 308, endPoint x: 463, endPoint y: 263, distance: 89.1
click at [463, 263] on div "To navigate, press the arrow keys. Rocky Mountain Blue Print - (HQ) [STREET_ADD…" at bounding box center [514, 277] width 230 height 126
click at [616, 266] on button "Zoom out" at bounding box center [619, 272] width 13 height 13
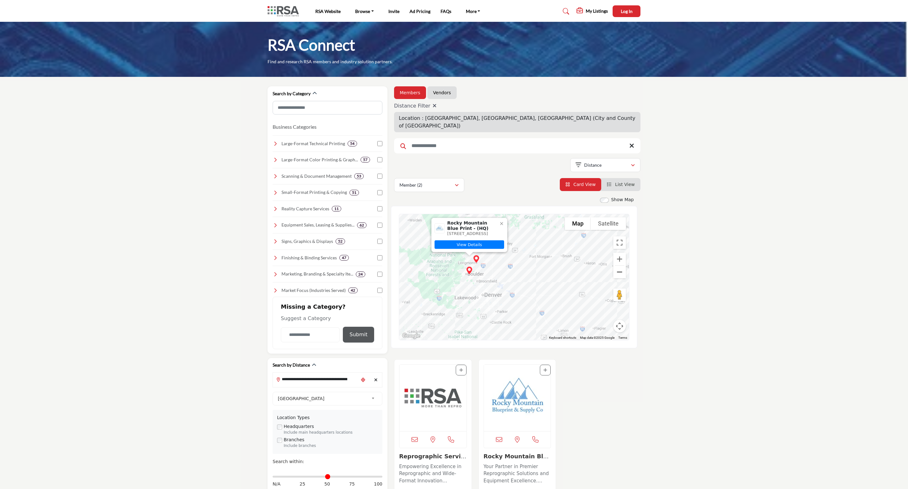
click at [617, 267] on button "Zoom out" at bounding box center [619, 272] width 13 height 13
drag, startPoint x: 575, startPoint y: 285, endPoint x: 511, endPoint y: 273, distance: 65.0
click at [511, 273] on div "To navigate, press the arrow keys." at bounding box center [514, 277] width 230 height 126
drag, startPoint x: 588, startPoint y: 298, endPoint x: 562, endPoint y: 283, distance: 30.3
click at [562, 283] on div "To navigate, press the arrow keys." at bounding box center [514, 277] width 230 height 126
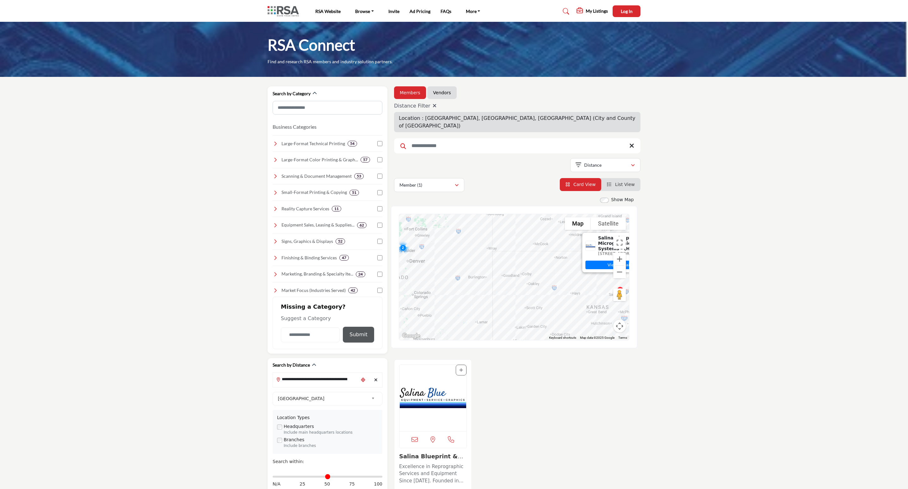
drag, startPoint x: 512, startPoint y: 287, endPoint x: 561, endPoint y: 280, distance: 49.8
click at [561, 280] on div "To navigate, press the arrow keys. Salina Blueprint & Micrographic Systems - (H…" at bounding box center [514, 277] width 230 height 126
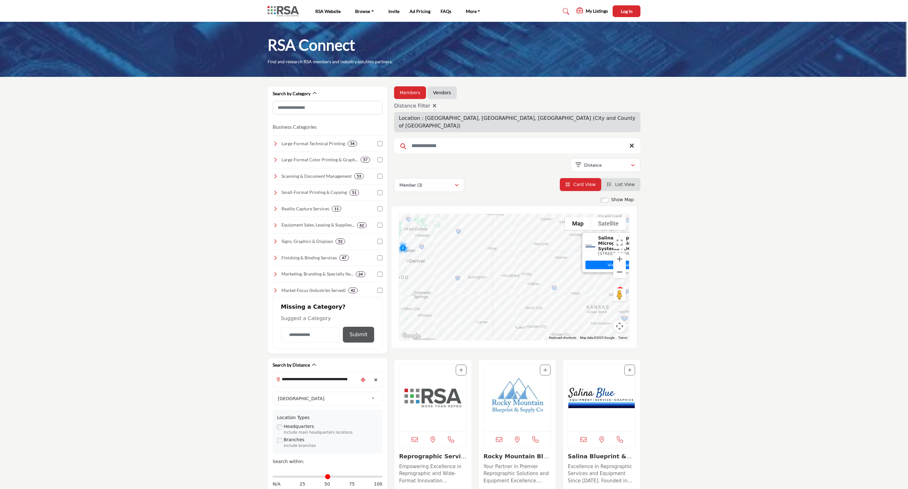
click at [618, 267] on button "Zoom out" at bounding box center [619, 272] width 13 height 13
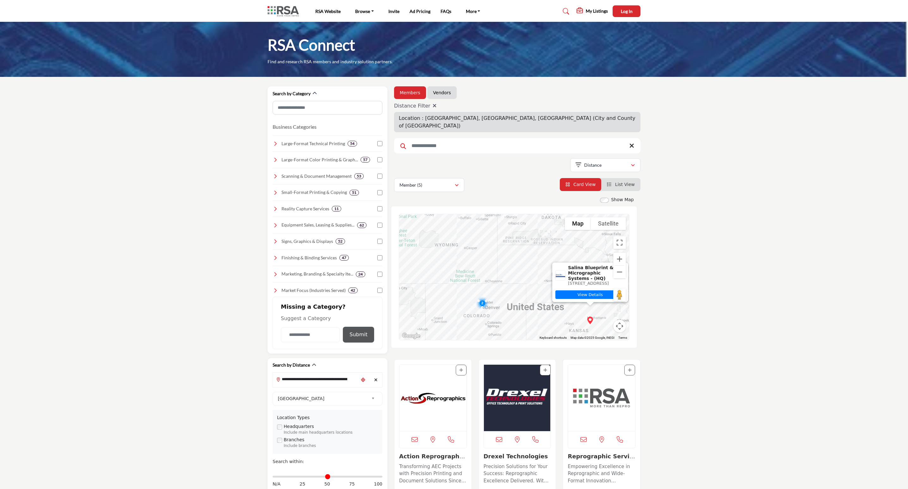
drag, startPoint x: 549, startPoint y: 288, endPoint x: 571, endPoint y: 328, distance: 45.3
click at [571, 328] on div "2 To navigate, press the arrow keys. Salina Blueprint & Micrographic Systems - …" at bounding box center [514, 277] width 230 height 126
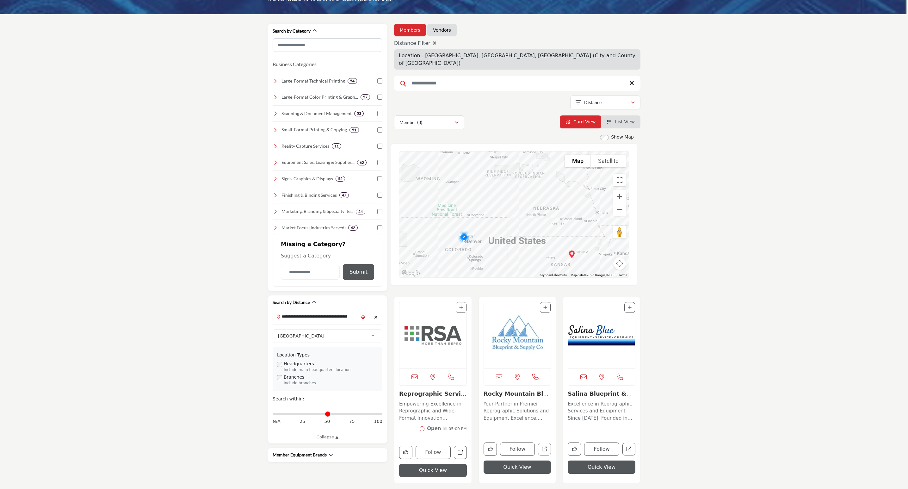
scroll to position [47, 0]
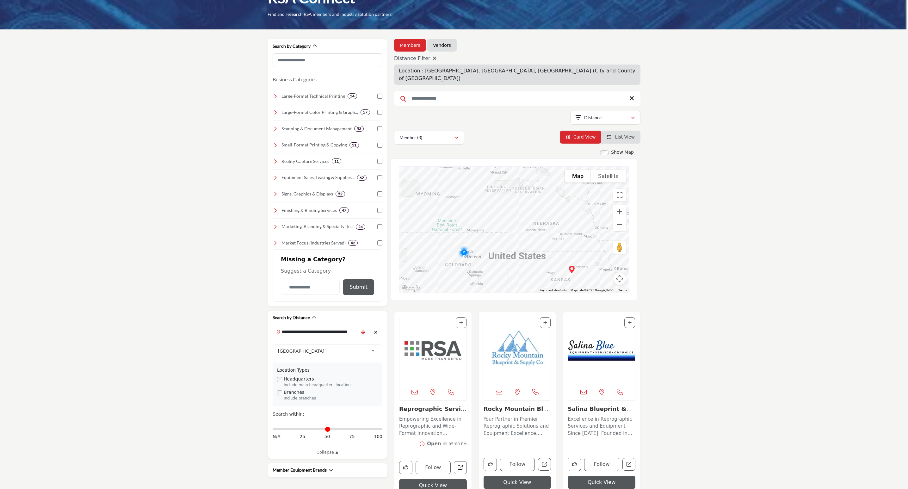
drag, startPoint x: 440, startPoint y: 43, endPoint x: 816, endPoint y: 127, distance: 384.9
click at [440, 43] on link "Vendors" at bounding box center [442, 45] width 18 height 6
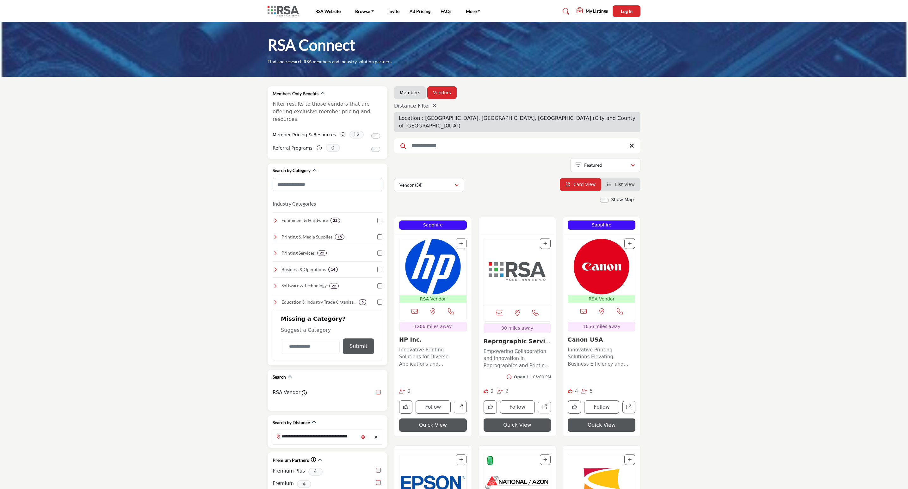
click at [432, 107] on icon at bounding box center [434, 105] width 4 height 5
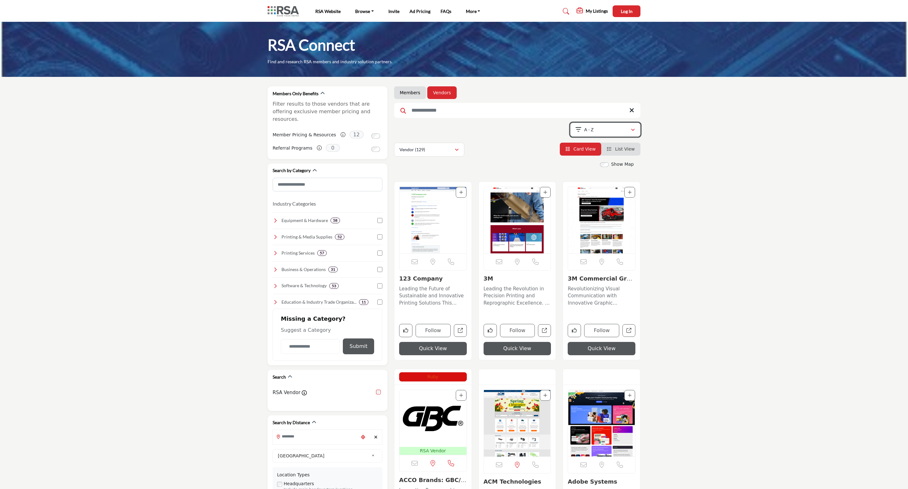
click at [635, 132] on button "A - Z" at bounding box center [605, 130] width 70 height 14
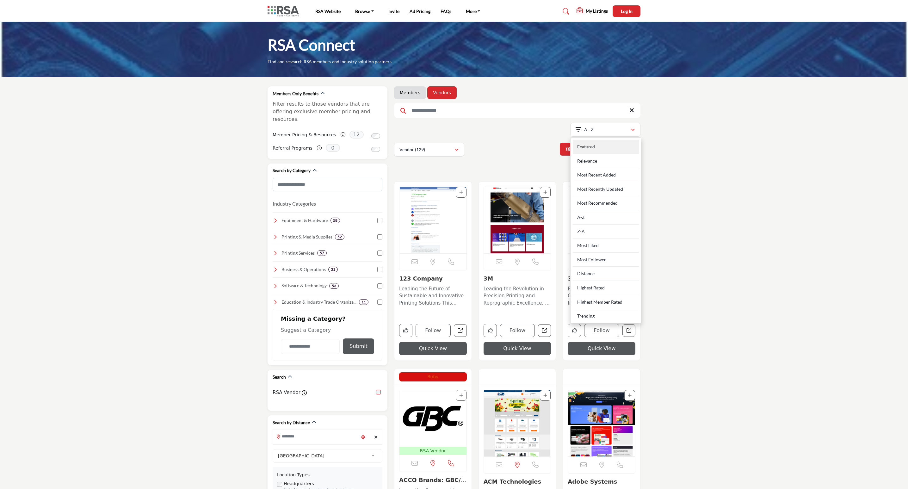
click at [598, 144] on div "Featured" at bounding box center [606, 147] width 66 height 14
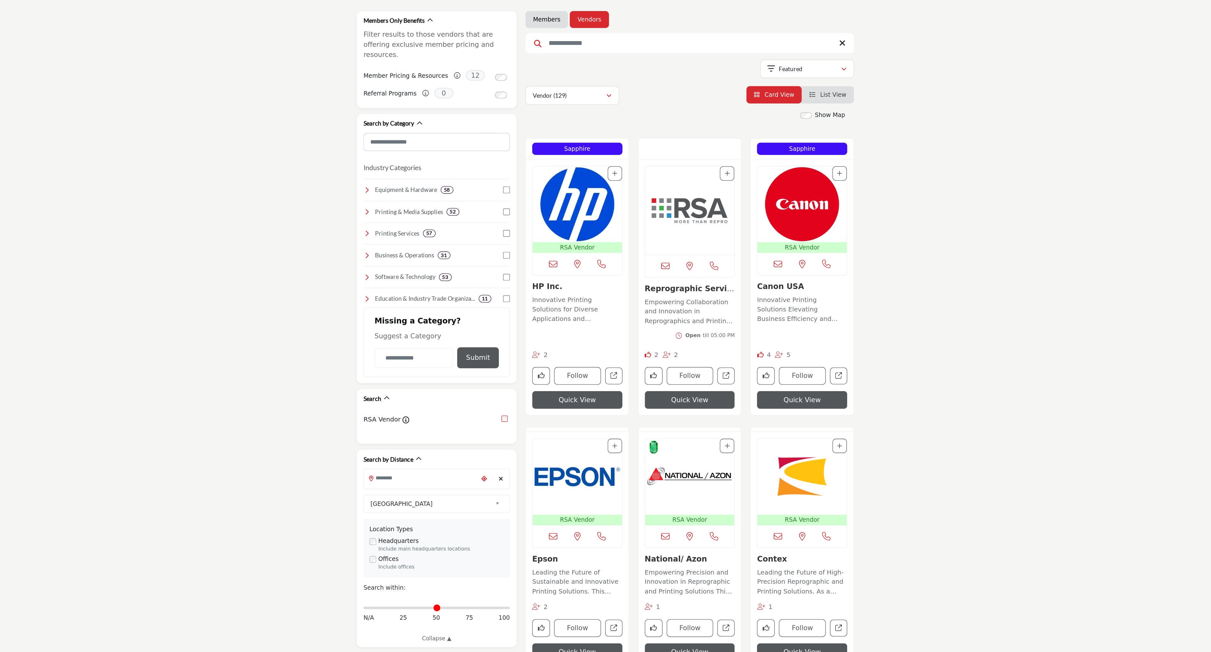
scroll to position [95, 0]
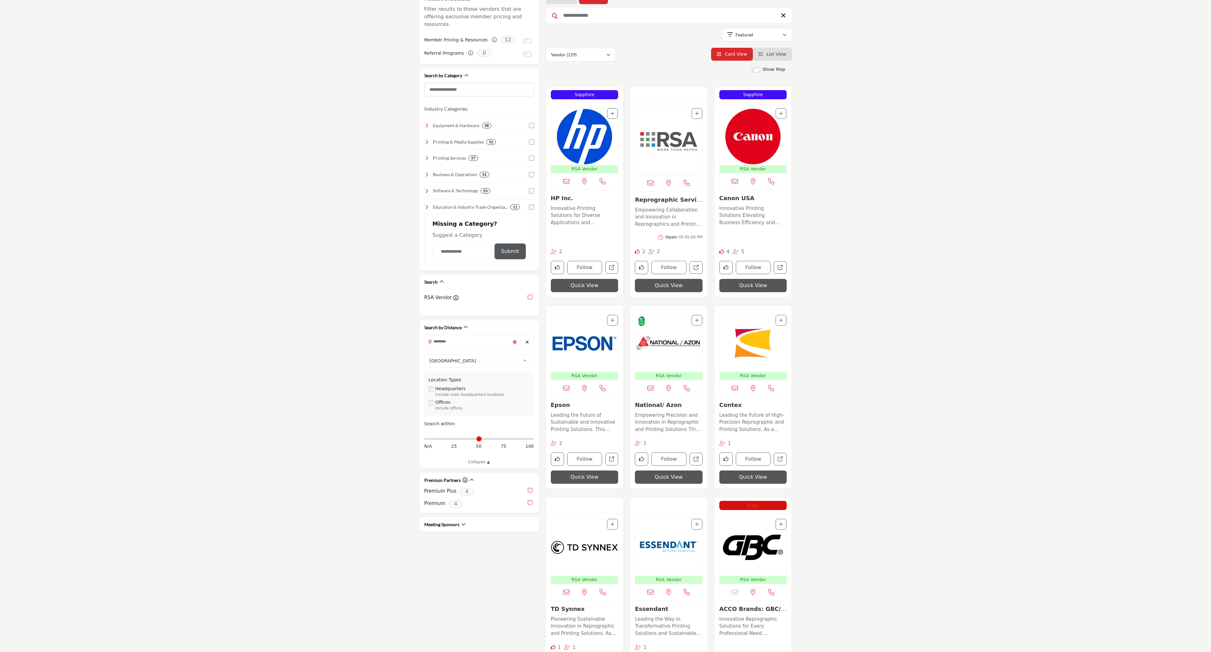
scroll to position [32, 0]
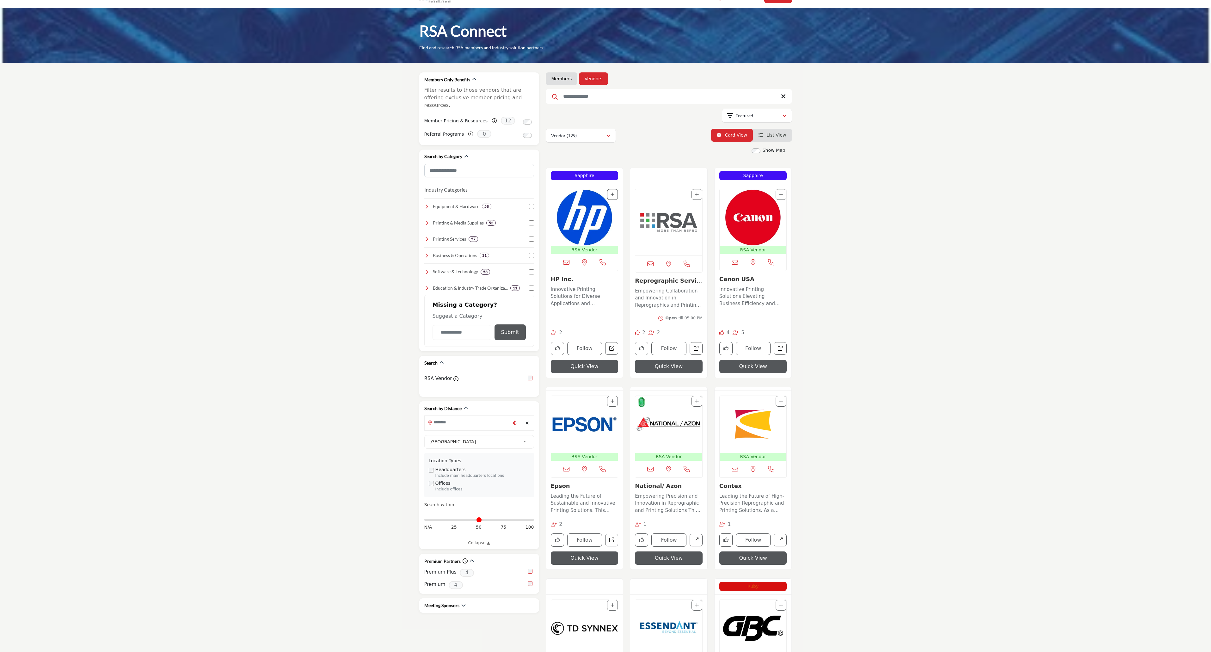
scroll to position [0, 0]
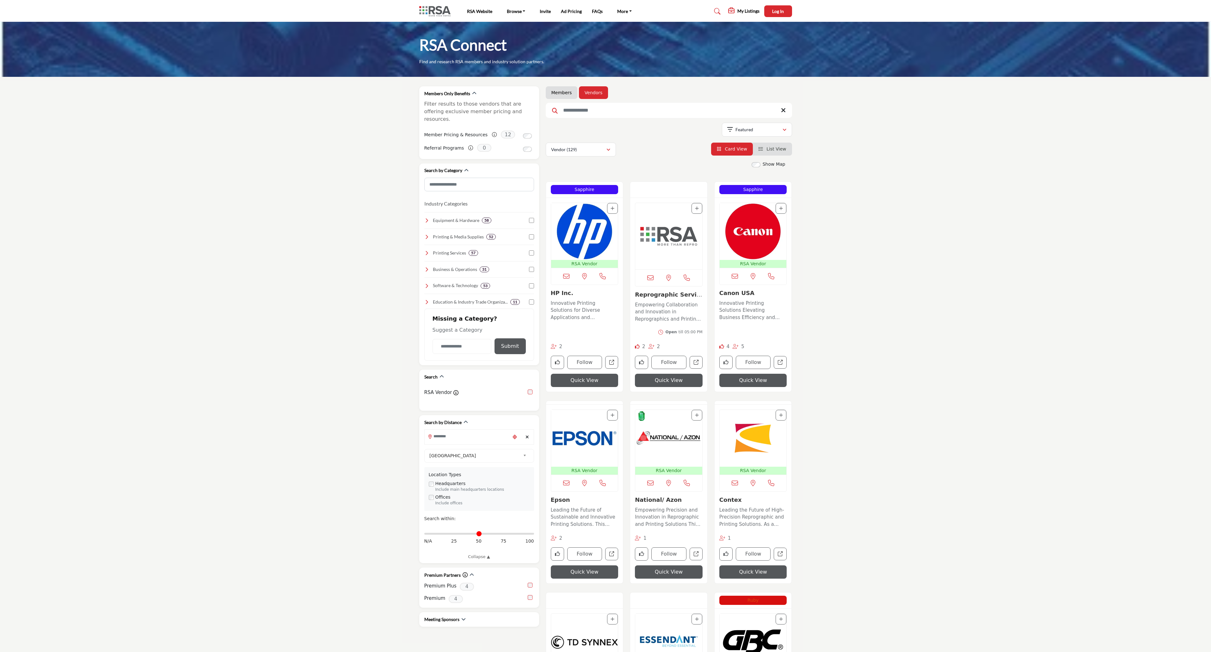
click at [437, 8] on img at bounding box center [436, 11] width 34 height 10
click at [434, 12] on img at bounding box center [436, 11] width 34 height 10
